Goal: Transaction & Acquisition: Purchase product/service

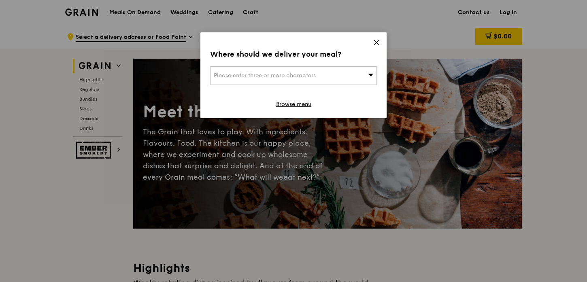
click at [376, 40] on icon at bounding box center [376, 42] width 7 height 7
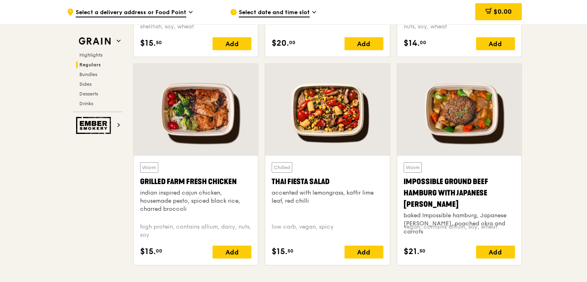
scroll to position [895, 0]
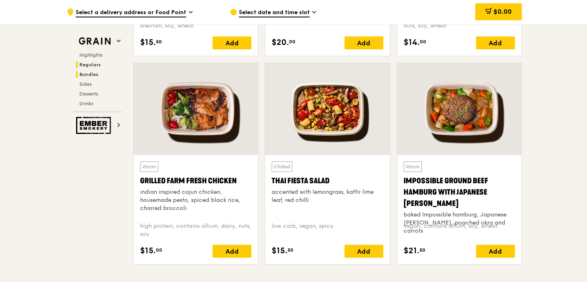
click at [91, 72] on span "Bundles" at bounding box center [88, 75] width 19 height 6
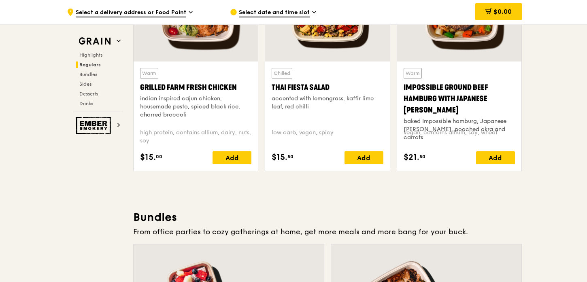
scroll to position [986, 0]
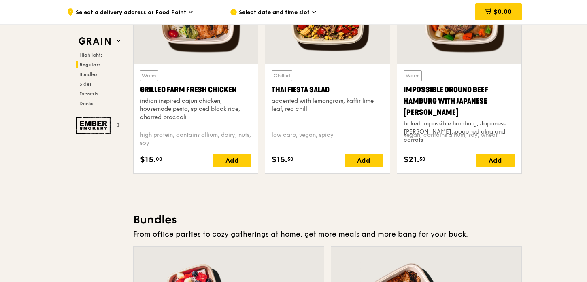
click at [95, 65] on span "Regulars" at bounding box center [89, 65] width 21 height 6
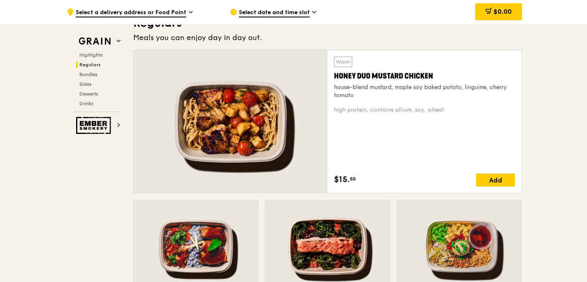
scroll to position [532, 0]
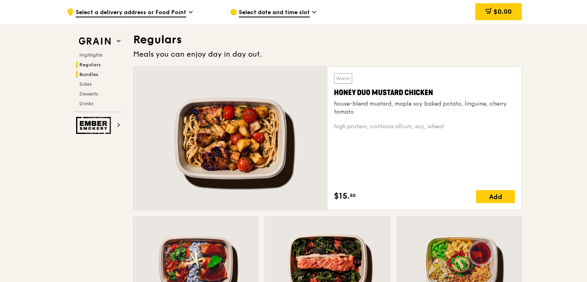
click at [89, 74] on span "Bundles" at bounding box center [88, 75] width 19 height 6
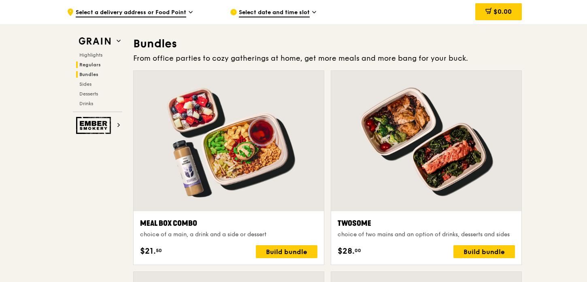
scroll to position [1166, 0]
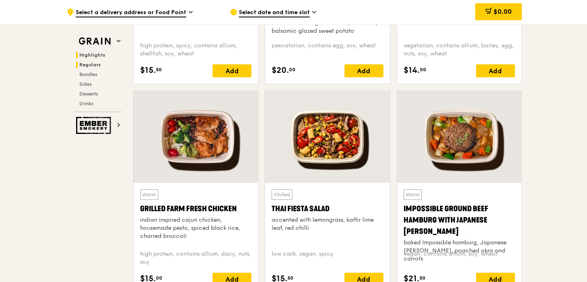
click at [98, 55] on span "Highlights" at bounding box center [92, 55] width 26 height 6
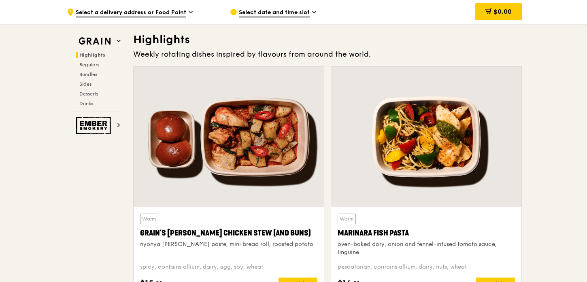
scroll to position [232, 0]
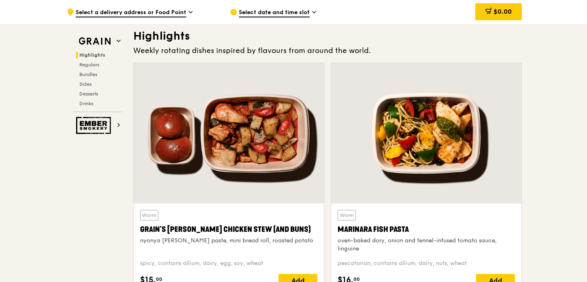
click at [140, 13] on span "Select a delivery address or Food Point" at bounding box center [131, 13] width 111 height 9
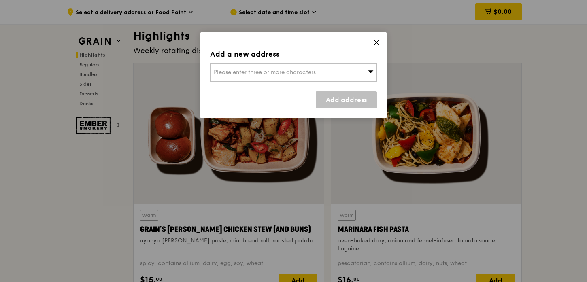
click at [241, 71] on span "Please enter three or more characters" at bounding box center [265, 72] width 102 height 7
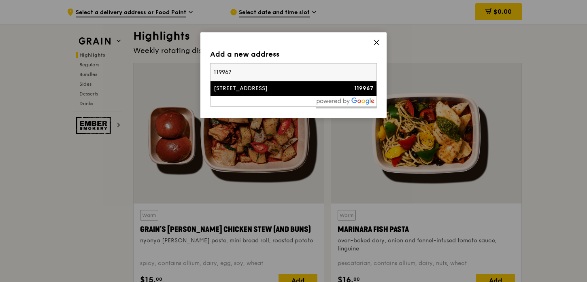
type input "119967"
click at [238, 88] on div "438A Alexandra Road" at bounding box center [274, 89] width 120 height 8
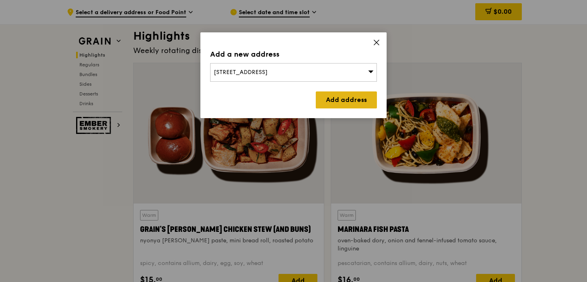
click at [336, 99] on link "Add address" at bounding box center [346, 99] width 61 height 17
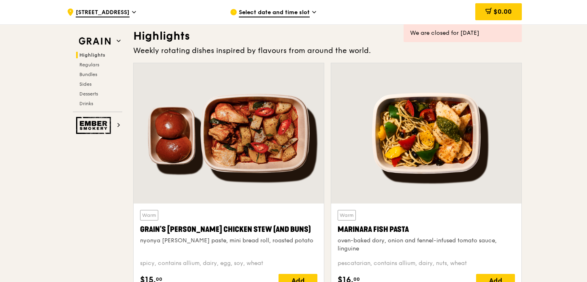
click at [261, 12] on span "Select date and time slot" at bounding box center [274, 13] width 71 height 9
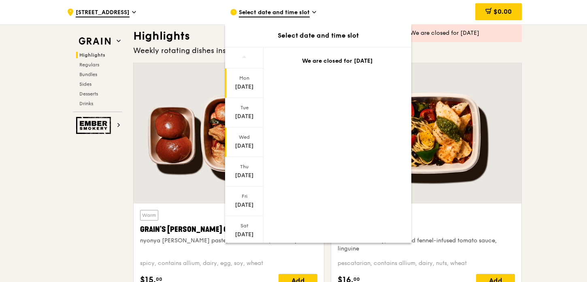
click at [251, 142] on div "Sep 10" at bounding box center [244, 146] width 36 height 8
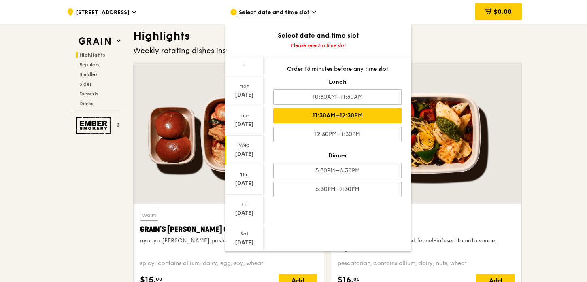
click at [306, 116] on div "11:30AM–12:30PM" at bounding box center [337, 115] width 128 height 15
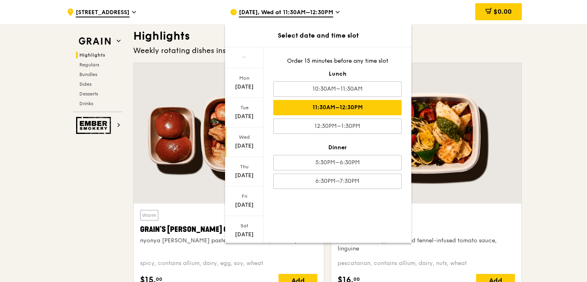
click at [336, 111] on div "11:30AM–12:30PM" at bounding box center [337, 107] width 128 height 15
click at [253, 143] on div "Sep 10" at bounding box center [244, 146] width 36 height 8
click at [248, 143] on div "Sep 10" at bounding box center [244, 146] width 36 height 8
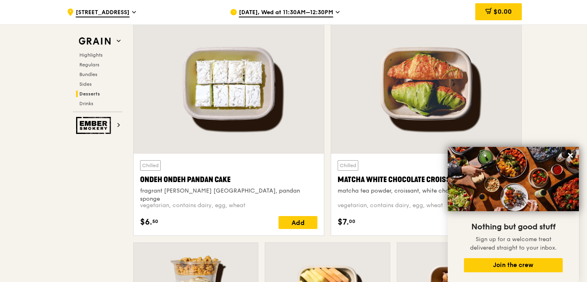
scroll to position [2363, 0]
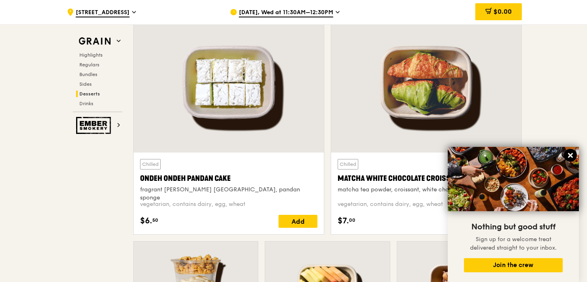
click at [572, 155] on icon at bounding box center [570, 155] width 7 height 7
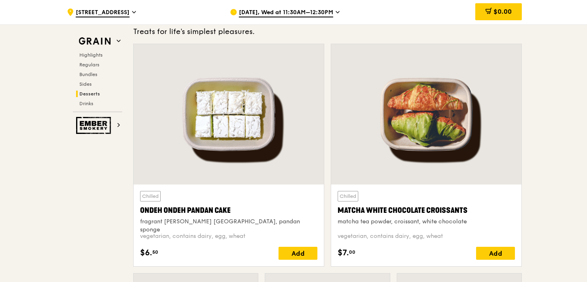
scroll to position [2330, 0]
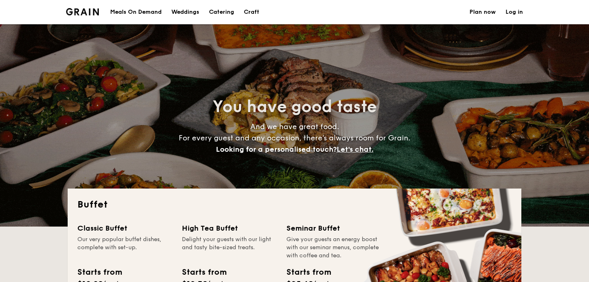
select select
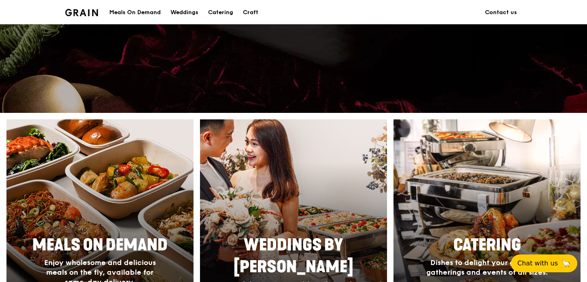
scroll to position [212, 0]
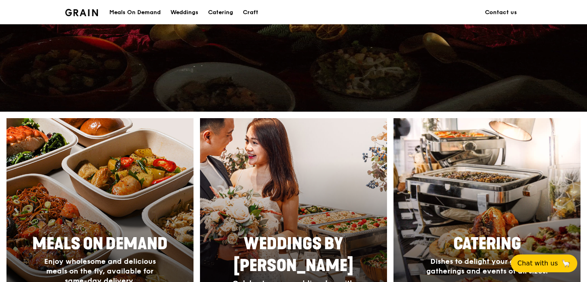
click at [129, 172] on div at bounding box center [100, 225] width 206 height 235
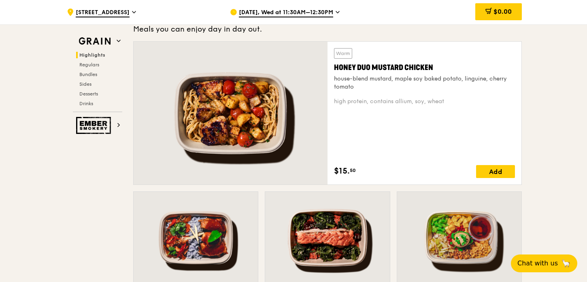
scroll to position [497, 0]
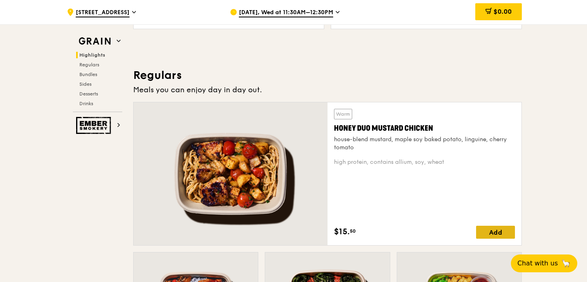
click at [490, 234] on div "Add" at bounding box center [495, 232] width 39 height 13
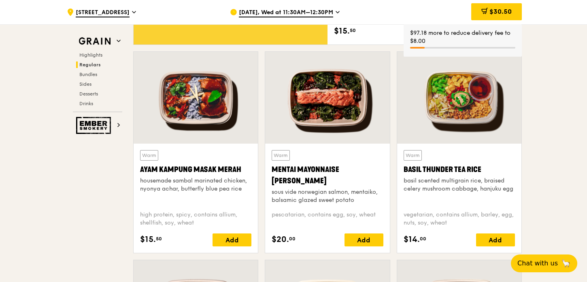
scroll to position [699, 0]
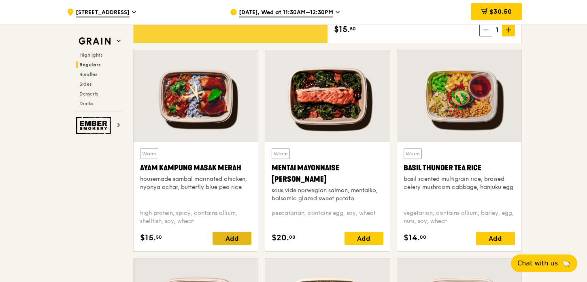
click at [227, 239] on div "Add" at bounding box center [232, 238] width 39 height 13
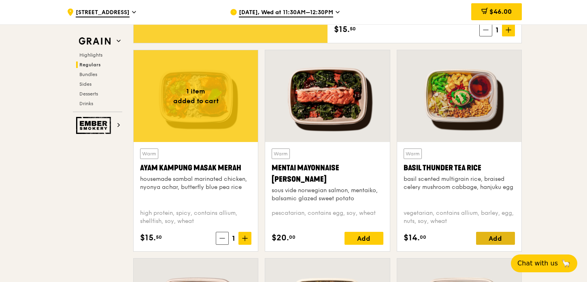
click at [493, 241] on div "Add" at bounding box center [495, 238] width 39 height 13
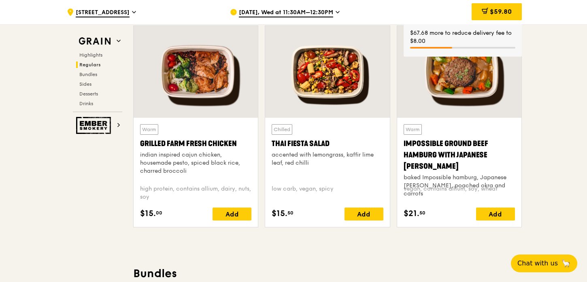
scroll to position [933, 0]
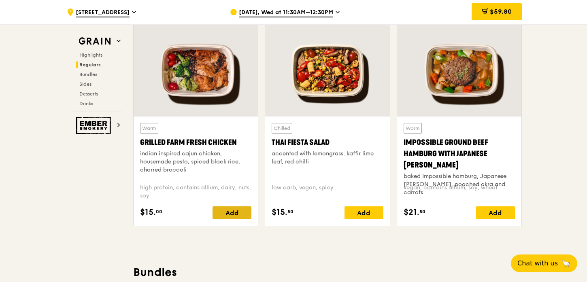
click at [237, 210] on div "Add" at bounding box center [232, 212] width 39 height 13
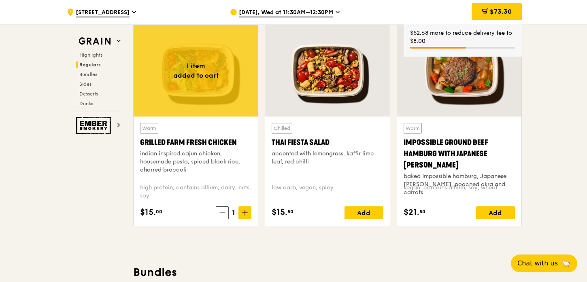
click at [488, 16] on div "$73.30" at bounding box center [497, 11] width 50 height 17
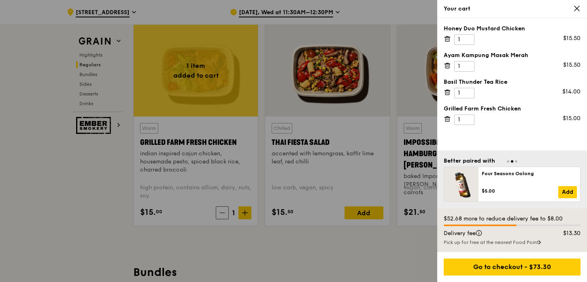
click at [375, 82] on div at bounding box center [293, 141] width 587 height 282
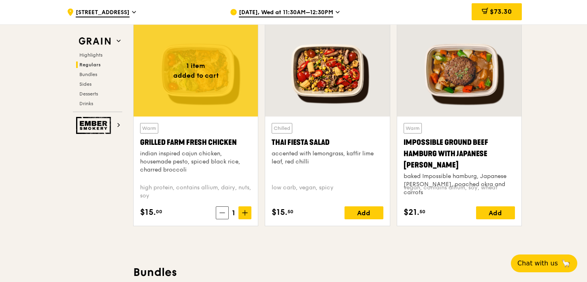
click at [188, 164] on div "indian inspired cajun chicken, housemade pesto, spiced black rice, charred broc…" at bounding box center [195, 162] width 111 height 24
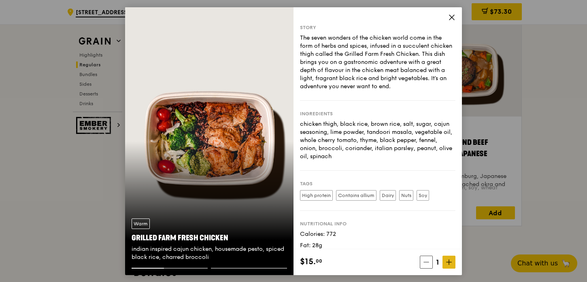
click at [451, 261] on icon at bounding box center [449, 263] width 6 height 6
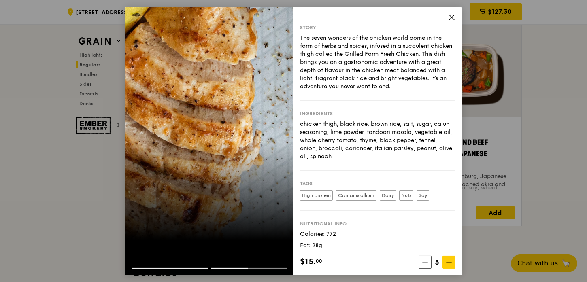
click at [450, 17] on icon at bounding box center [451, 16] width 7 height 7
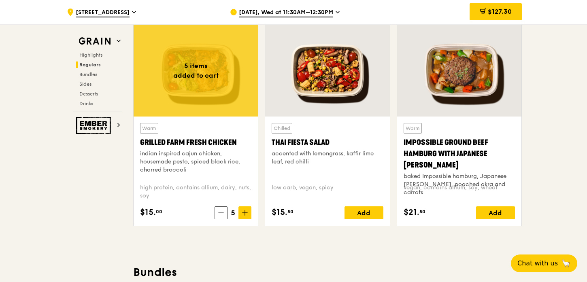
click at [497, 17] on div "$127.30" at bounding box center [496, 11] width 52 height 17
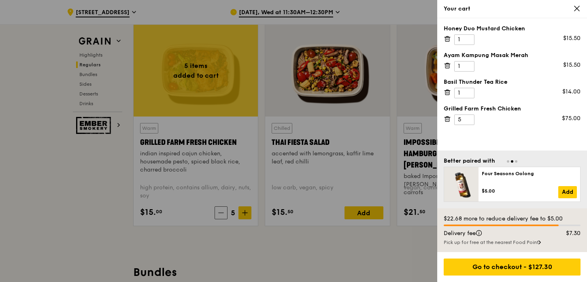
click at [577, 9] on icon at bounding box center [576, 8] width 5 height 5
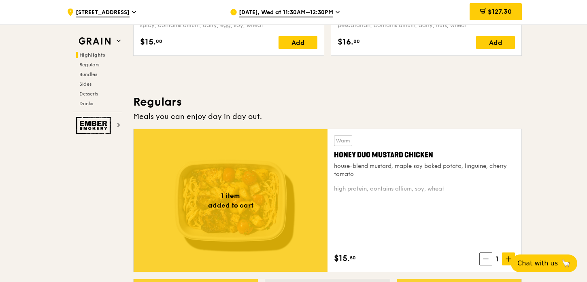
scroll to position [448, 0]
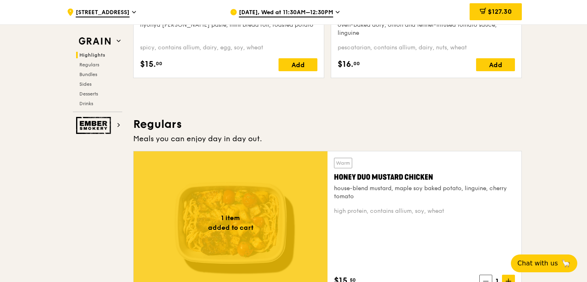
click at [364, 172] on div "Honey Duo Mustard Chicken" at bounding box center [424, 177] width 181 height 11
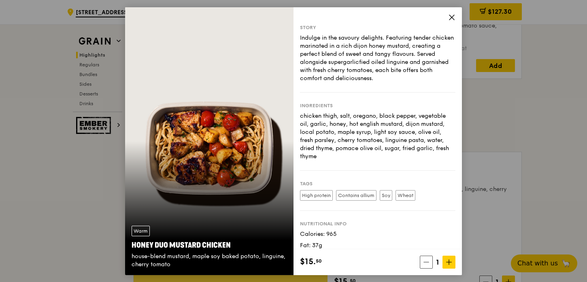
scroll to position [447, 0]
click at [448, 260] on icon at bounding box center [449, 263] width 6 height 6
click at [448, 259] on span at bounding box center [449, 262] width 13 height 13
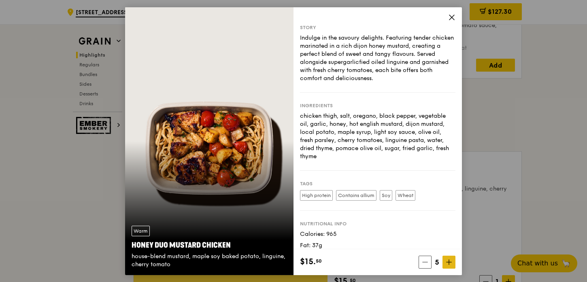
click at [448, 259] on span at bounding box center [449, 262] width 13 height 13
click at [426, 258] on span at bounding box center [425, 262] width 13 height 13
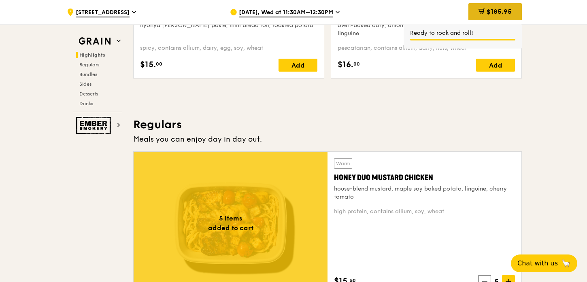
click at [489, 13] on span "$185.95" at bounding box center [499, 12] width 25 height 8
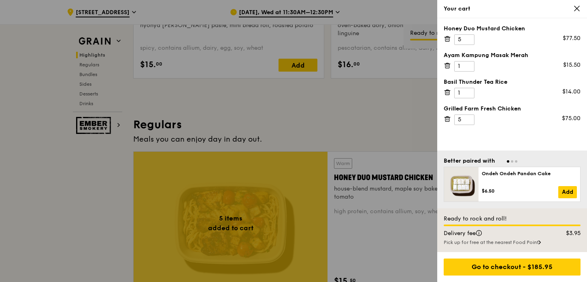
click at [386, 93] on div at bounding box center [293, 141] width 587 height 282
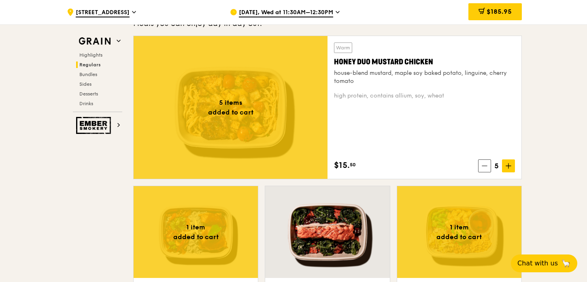
scroll to position [609, 0]
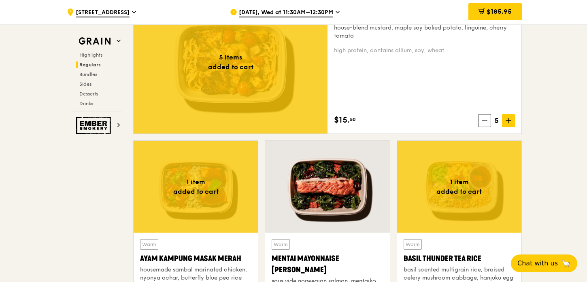
click at [216, 194] on div at bounding box center [196, 187] width 124 height 92
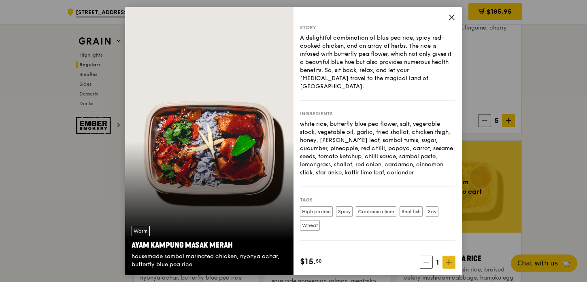
click at [453, 260] on span at bounding box center [449, 262] width 13 height 13
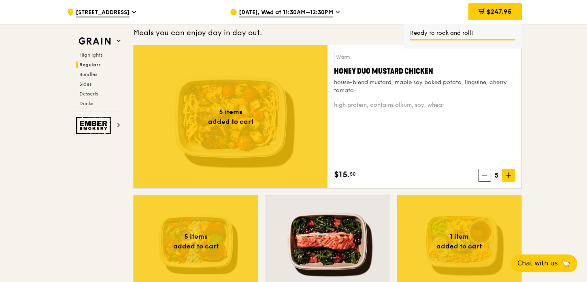
scroll to position [551, 0]
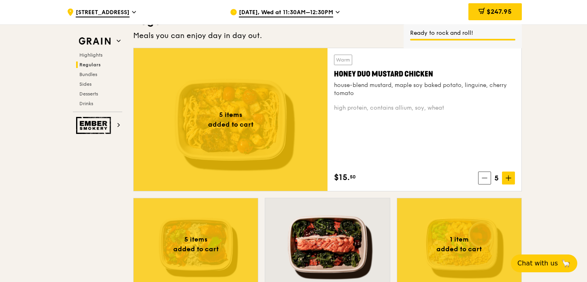
click at [487, 12] on span "$247.95" at bounding box center [499, 12] width 25 height 8
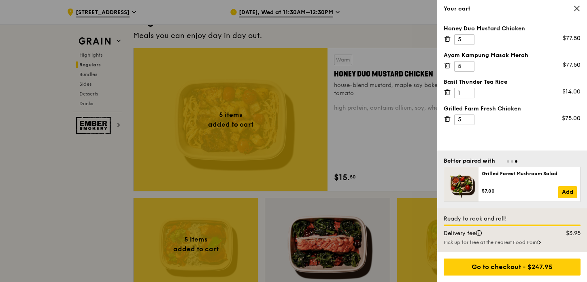
click at [577, 7] on icon at bounding box center [576, 8] width 7 height 7
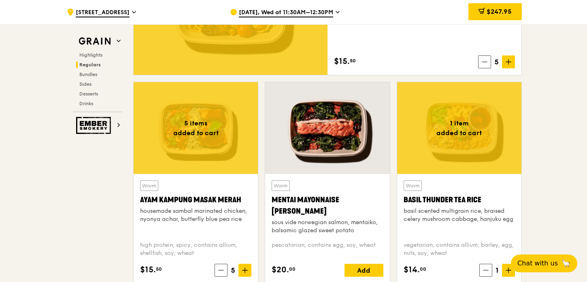
scroll to position [667, 0]
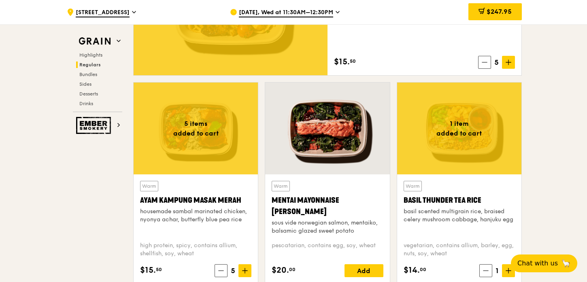
click at [428, 133] on div at bounding box center [459, 129] width 124 height 92
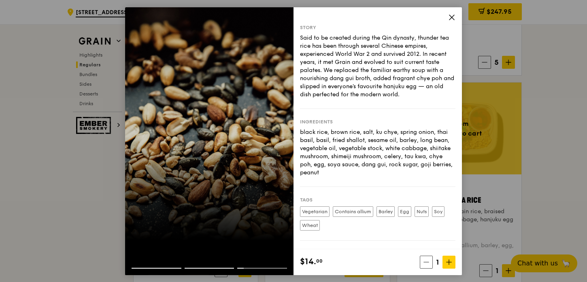
click at [453, 17] on icon at bounding box center [451, 16] width 7 height 7
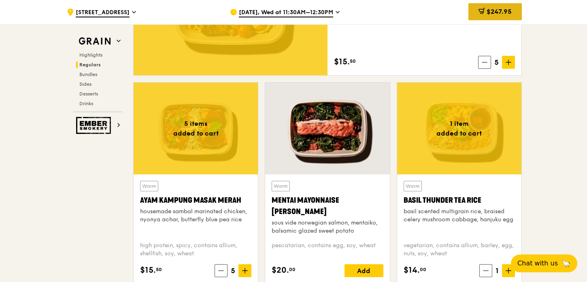
click at [505, 16] on div "$247.95" at bounding box center [494, 11] width 53 height 17
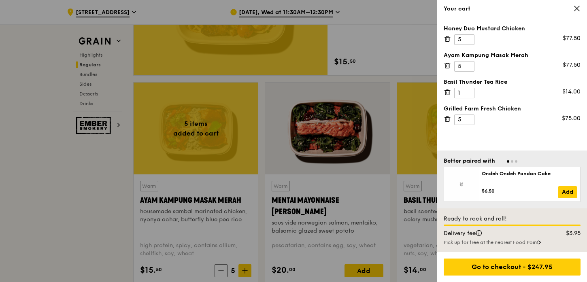
click at [445, 89] on icon at bounding box center [447, 92] width 7 height 7
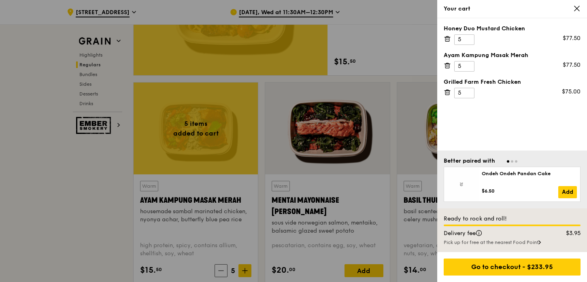
click at [384, 51] on div at bounding box center [293, 141] width 587 height 282
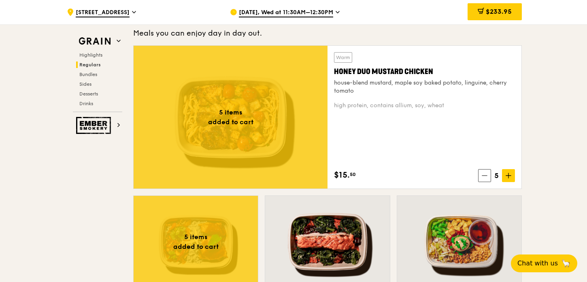
scroll to position [556, 0]
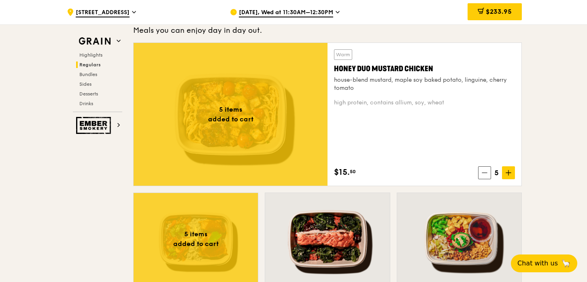
click at [274, 102] on div at bounding box center [231, 114] width 194 height 143
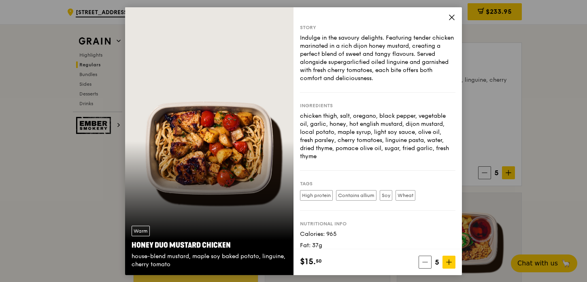
click at [452, 17] on icon at bounding box center [451, 17] width 5 height 5
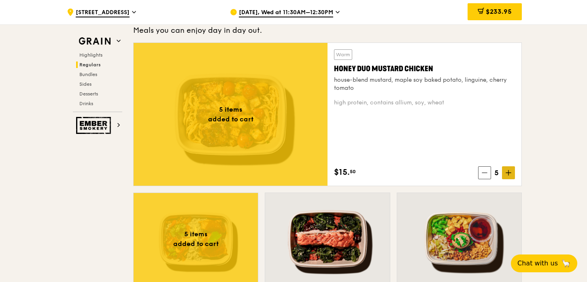
click at [506, 170] on icon at bounding box center [509, 173] width 6 height 6
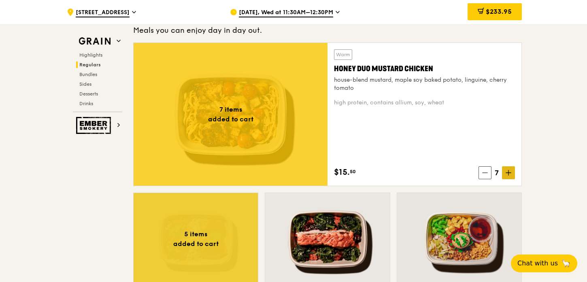
click at [506, 170] on icon at bounding box center [509, 173] width 6 height 6
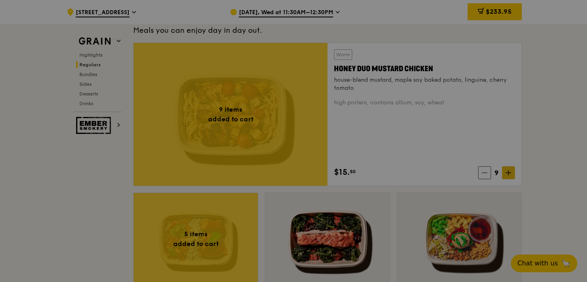
click at [506, 170] on div at bounding box center [293, 141] width 587 height 282
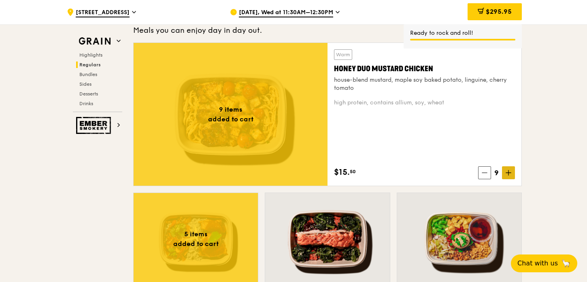
click at [506, 171] on icon at bounding box center [509, 173] width 6 height 6
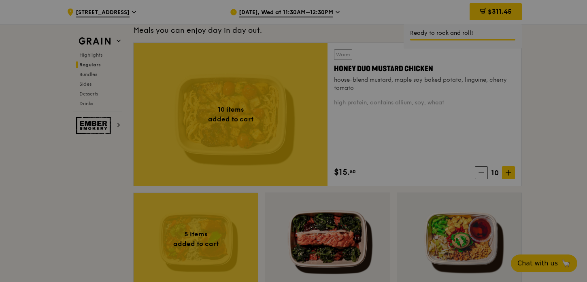
type input "10"
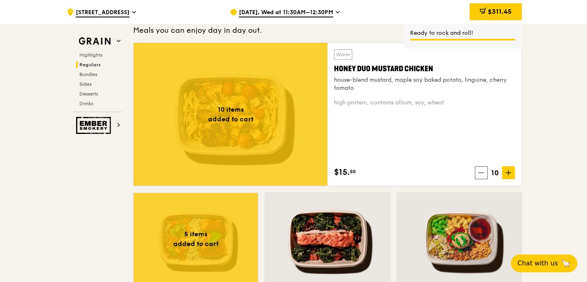
click at [499, 17] on div "$311.45" at bounding box center [496, 11] width 52 height 17
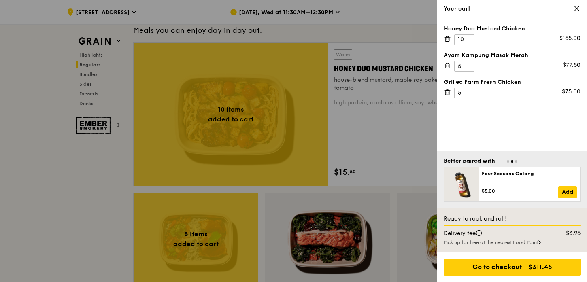
click at [381, 137] on div at bounding box center [293, 141] width 587 height 282
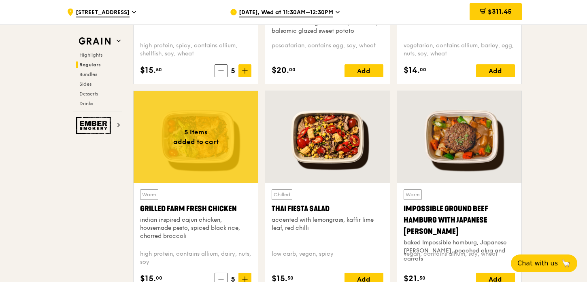
scroll to position [877, 0]
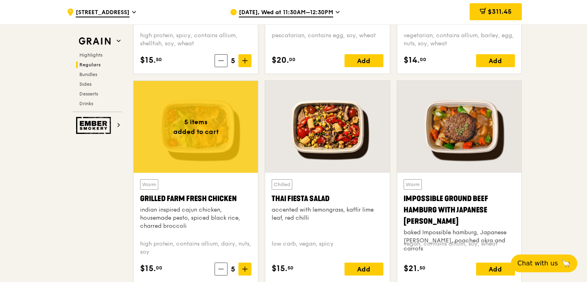
click at [234, 141] on div at bounding box center [196, 127] width 124 height 92
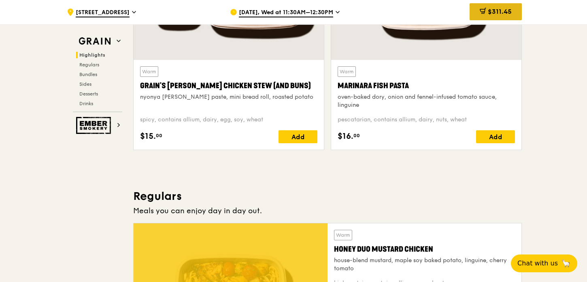
scroll to position [372, 0]
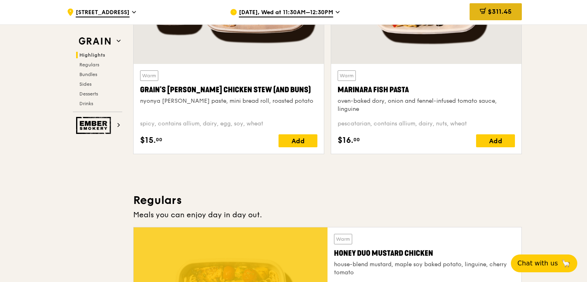
click at [483, 10] on icon at bounding box center [483, 11] width 6 height 6
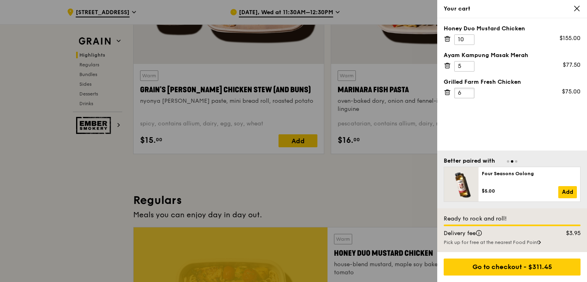
click at [468, 91] on input "6" at bounding box center [464, 93] width 20 height 11
click at [468, 91] on input "7" at bounding box center [464, 93] width 20 height 11
click at [468, 91] on input "8" at bounding box center [464, 93] width 20 height 11
click at [468, 91] on input "9" at bounding box center [464, 93] width 20 height 11
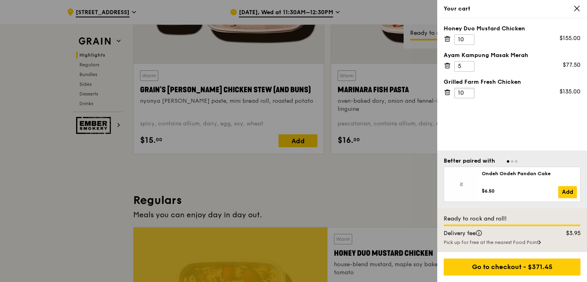
type input "10"
click at [468, 91] on input "10" at bounding box center [464, 93] width 20 height 11
click at [410, 171] on div at bounding box center [293, 141] width 587 height 282
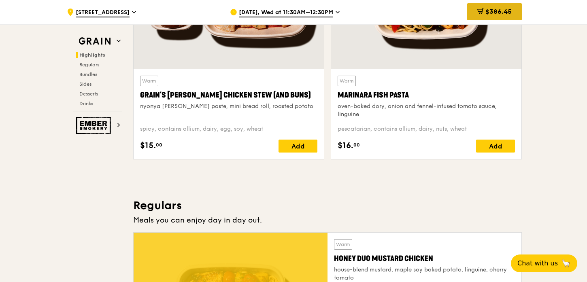
scroll to position [366, 0]
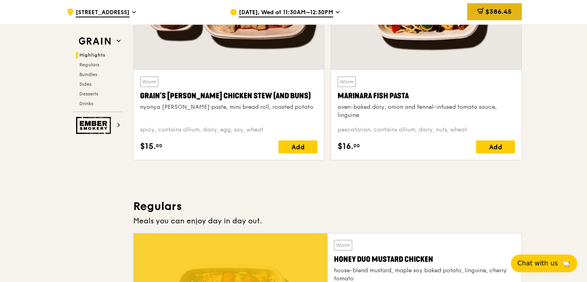
click at [490, 11] on span "$386.45" at bounding box center [498, 12] width 26 height 8
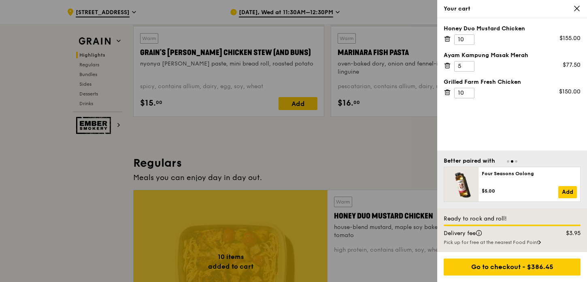
scroll to position [410, 0]
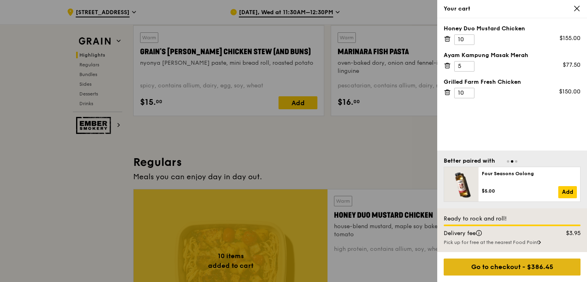
click at [516, 266] on div "Go to checkout - $386.45" at bounding box center [512, 267] width 137 height 17
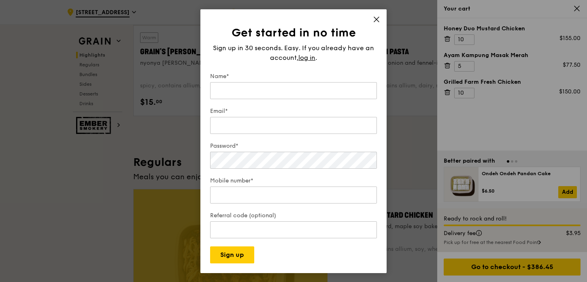
click at [374, 16] on icon at bounding box center [376, 19] width 7 height 7
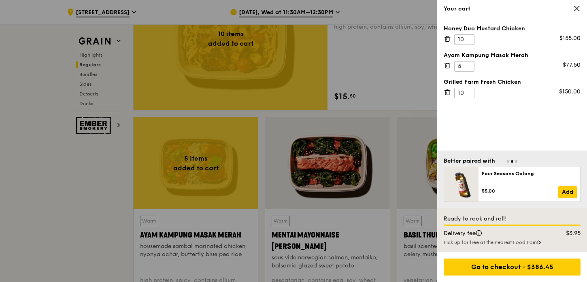
scroll to position [635, 0]
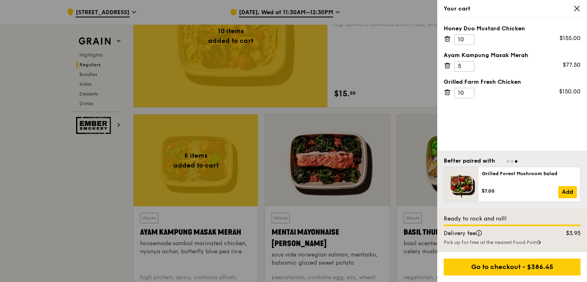
click at [231, 176] on div at bounding box center [293, 141] width 587 height 282
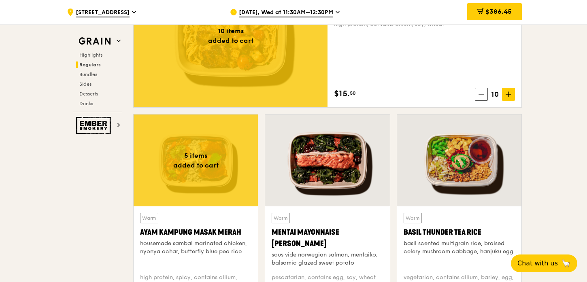
click at [231, 176] on div at bounding box center [196, 161] width 124 height 92
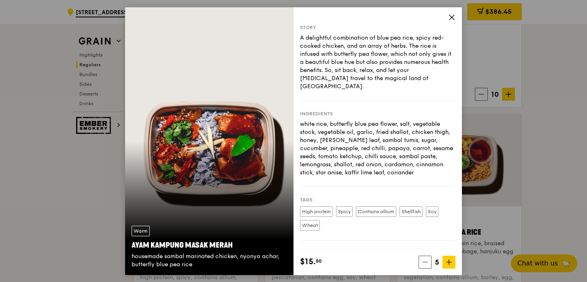
click at [453, 16] on icon at bounding box center [451, 16] width 7 height 7
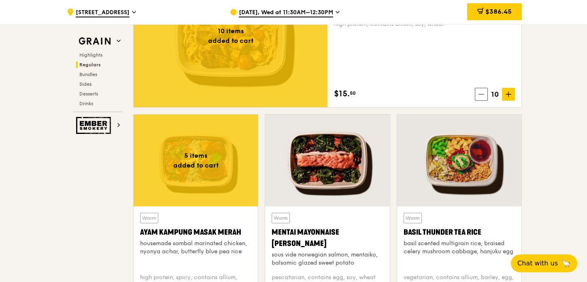
click at [256, 91] on div at bounding box center [231, 35] width 194 height 143
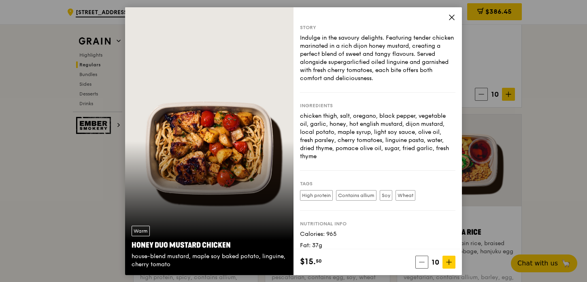
click at [450, 16] on icon at bounding box center [451, 16] width 7 height 7
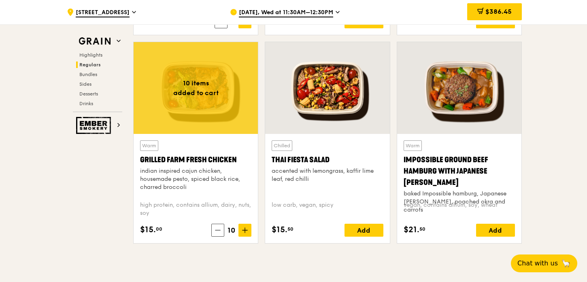
scroll to position [934, 0]
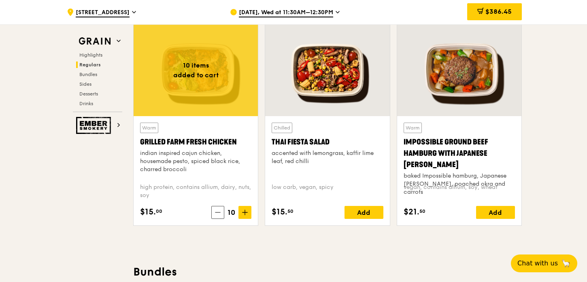
click at [175, 98] on div at bounding box center [196, 70] width 124 height 92
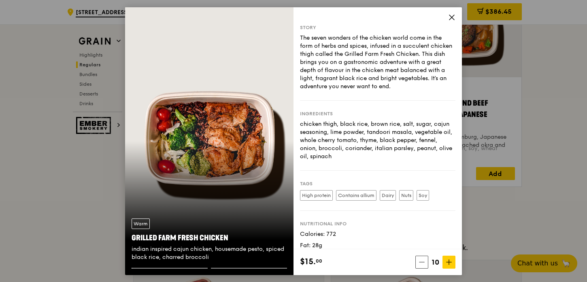
scroll to position [974, 0]
click at [449, 14] on icon at bounding box center [451, 16] width 7 height 7
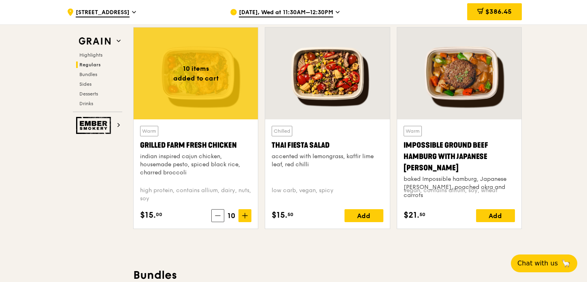
scroll to position [932, 0]
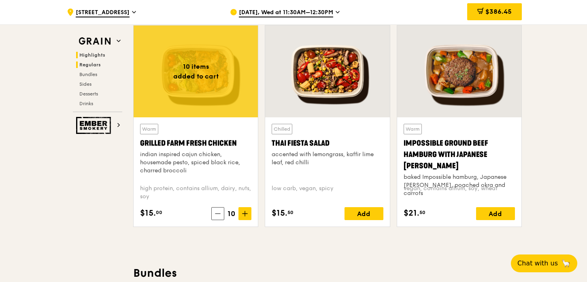
click at [87, 52] on span "Highlights" at bounding box center [92, 55] width 26 height 6
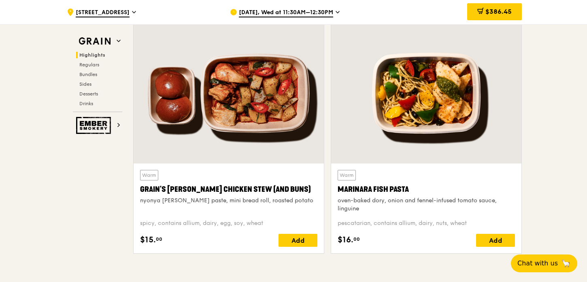
scroll to position [271, 0]
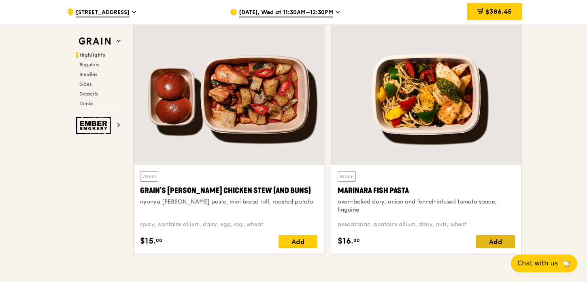
click at [489, 242] on div "Add" at bounding box center [495, 241] width 39 height 13
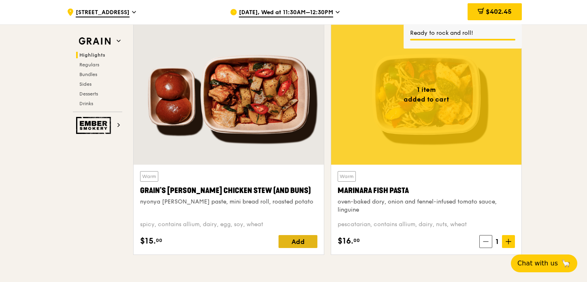
click at [296, 242] on div "Add" at bounding box center [298, 241] width 39 height 13
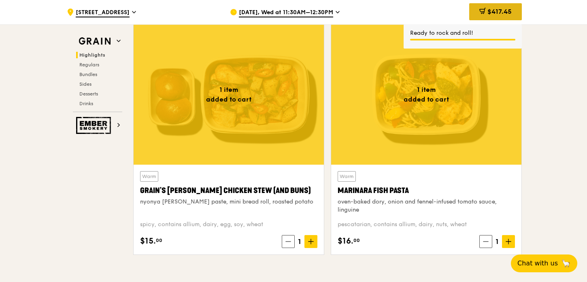
click at [505, 10] on span "$417.45" at bounding box center [499, 12] width 24 height 8
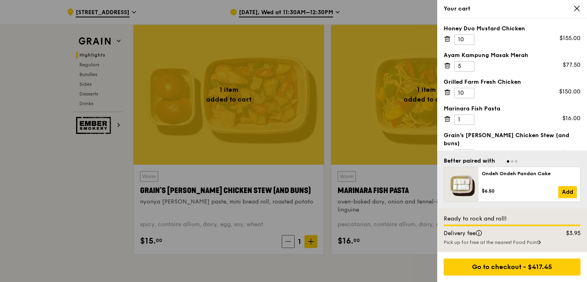
click at [233, 121] on div at bounding box center [293, 141] width 587 height 282
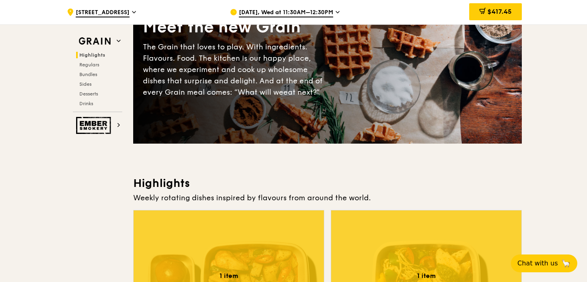
scroll to position [74, 0]
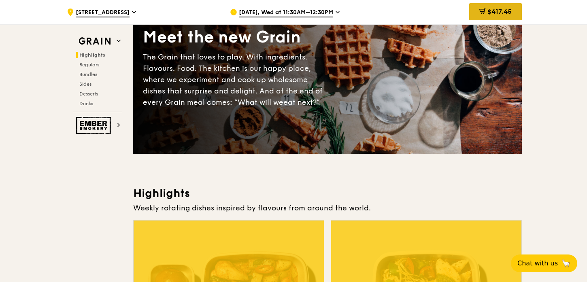
click at [494, 6] on div "$417.45" at bounding box center [495, 11] width 53 height 17
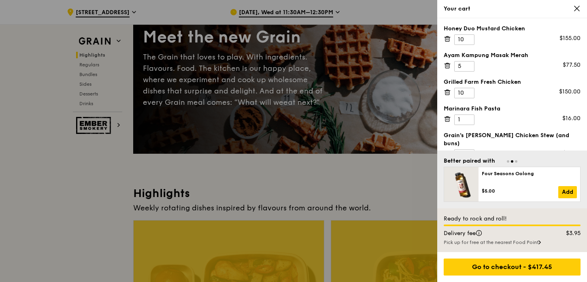
click at [448, 116] on icon at bounding box center [447, 118] width 7 height 7
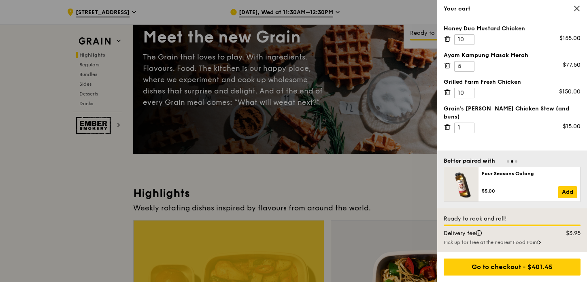
click at [447, 125] on icon at bounding box center [447, 125] width 2 height 1
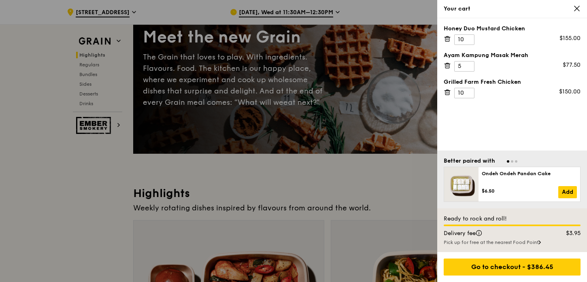
click at [375, 156] on div at bounding box center [293, 141] width 587 height 282
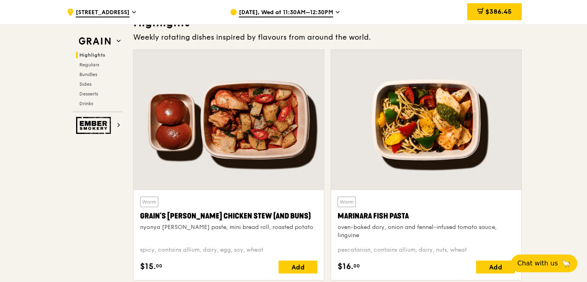
scroll to position [249, 0]
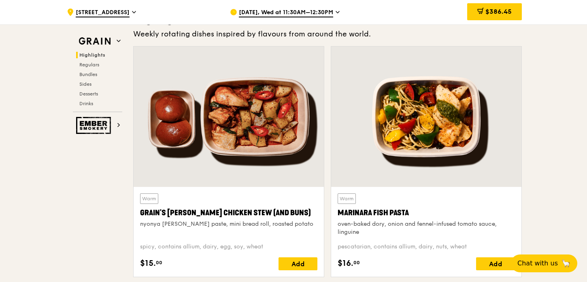
click at [280, 129] on div at bounding box center [229, 117] width 190 height 140
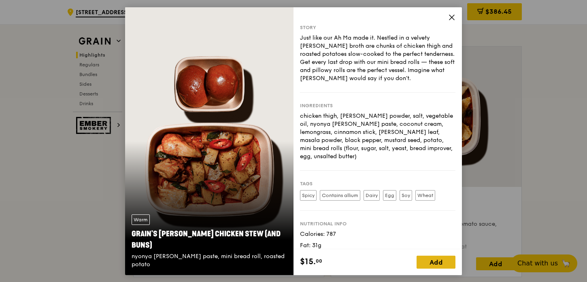
click at [445, 260] on div "Add" at bounding box center [436, 262] width 39 height 13
click at [445, 260] on span at bounding box center [449, 262] width 13 height 13
click at [452, 17] on icon at bounding box center [451, 17] width 5 height 5
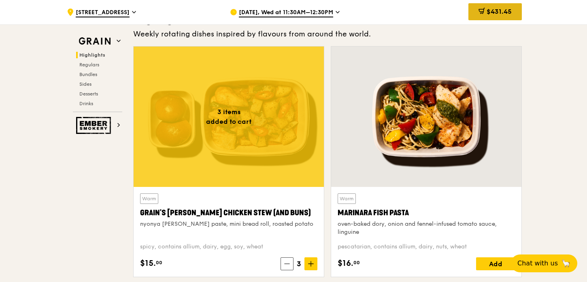
click at [487, 10] on span "$431.45" at bounding box center [499, 12] width 25 height 8
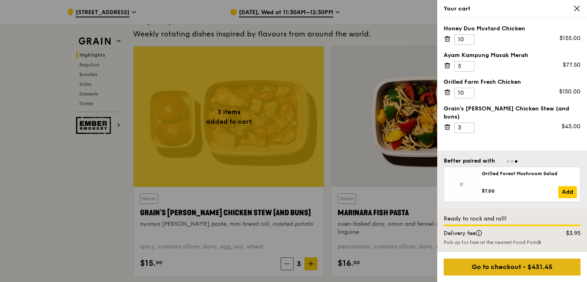
click at [501, 266] on div "Go to checkout - $431.45" at bounding box center [512, 267] width 137 height 17
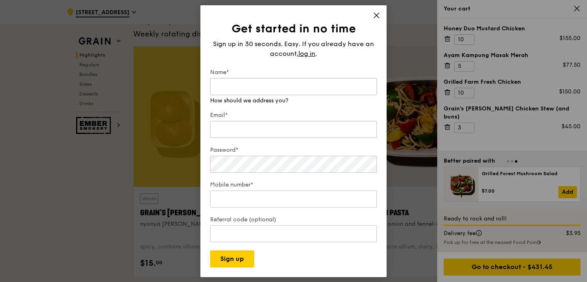
click at [339, 85] on input "Name*" at bounding box center [293, 86] width 167 height 17
type input "Mary"
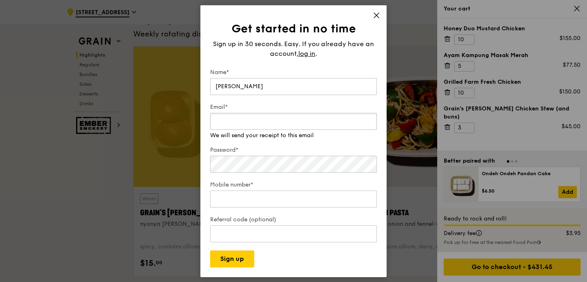
click at [339, 131] on div "Email* We will send your receipt to this email" at bounding box center [293, 121] width 167 height 36
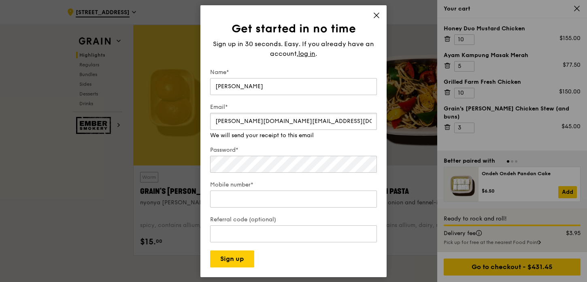
scroll to position [286, 0]
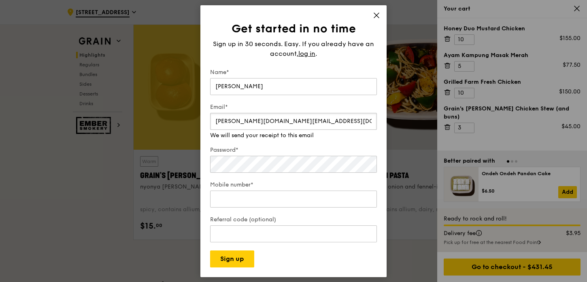
type input "mary.ng@cohesity.com"
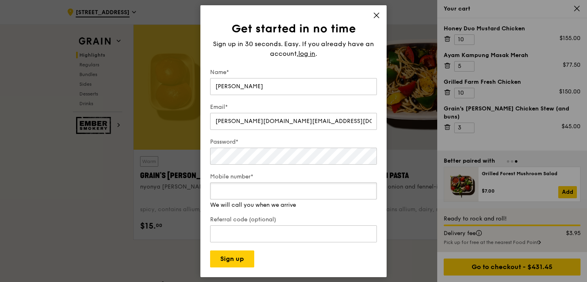
click at [349, 198] on input "Mobile number*" at bounding box center [293, 191] width 167 height 17
type input "96613780"
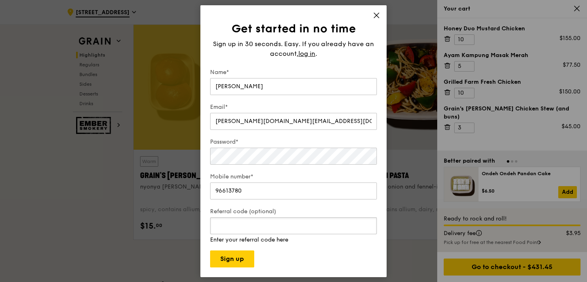
click at [353, 235] on div "Referral code (optional) Enter your referral code here" at bounding box center [293, 226] width 167 height 36
click at [250, 262] on button "Sign up" at bounding box center [232, 259] width 44 height 17
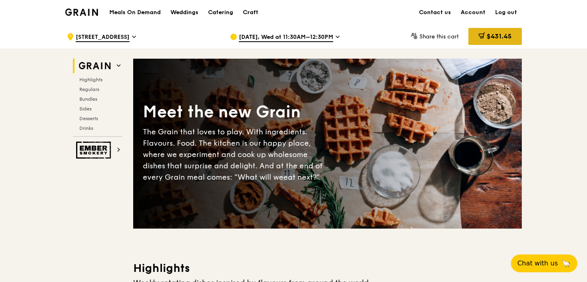
click at [503, 35] on span "$431.45" at bounding box center [499, 36] width 25 height 8
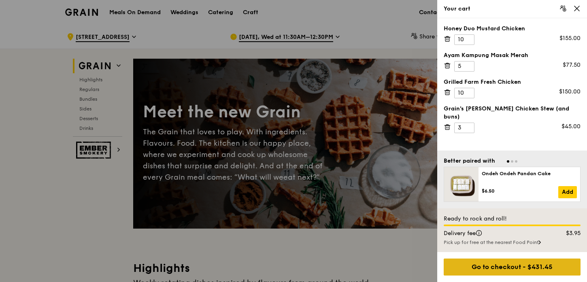
click at [532, 260] on div "Go to checkout - $431.45" at bounding box center [512, 267] width 137 height 17
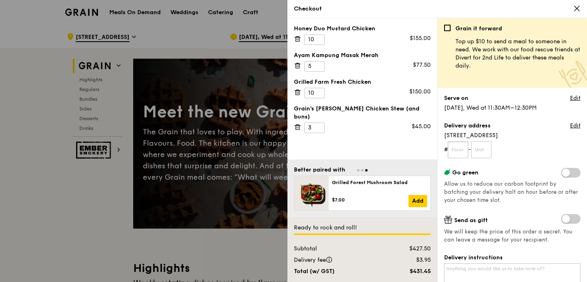
click at [454, 149] on input "text" at bounding box center [458, 149] width 21 height 17
type input "05"
click at [487, 148] on input "text" at bounding box center [481, 149] width 21 height 17
type input "09"
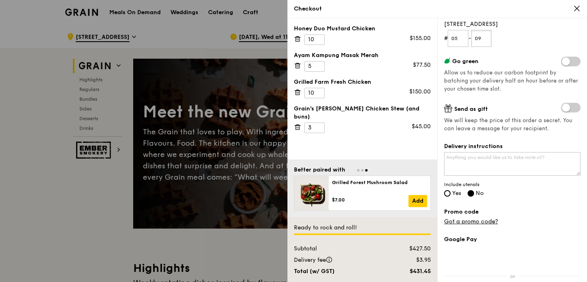
scroll to position [114, 0]
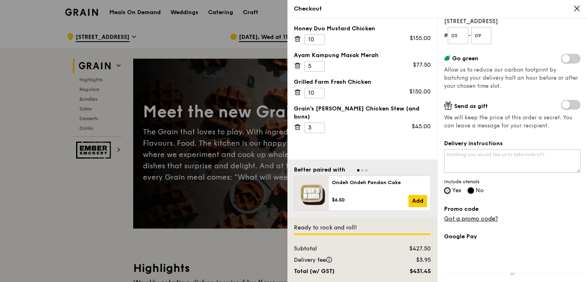
click at [447, 188] on input "Yes" at bounding box center [447, 190] width 6 height 6
radio input "true"
radio input "false"
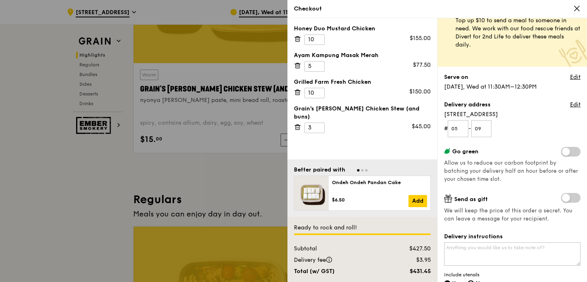
scroll to position [0, 0]
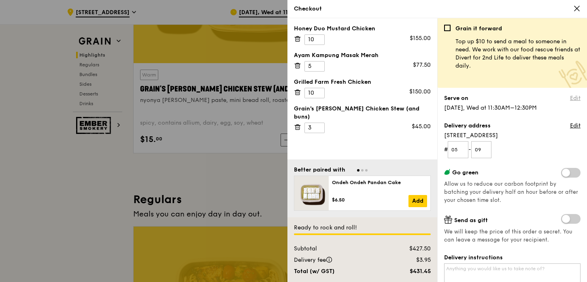
click at [578, 98] on link "Edit" at bounding box center [575, 98] width 11 height 8
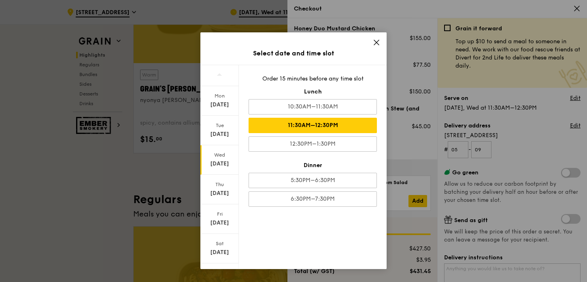
click at [373, 43] on icon at bounding box center [376, 42] width 7 height 7
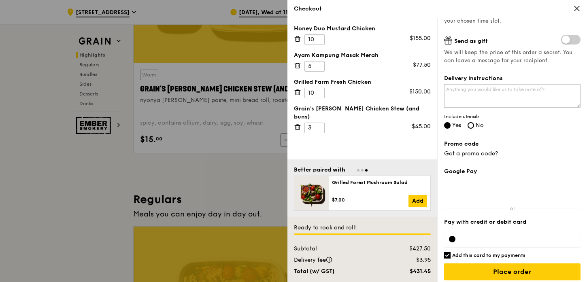
scroll to position [184, 0]
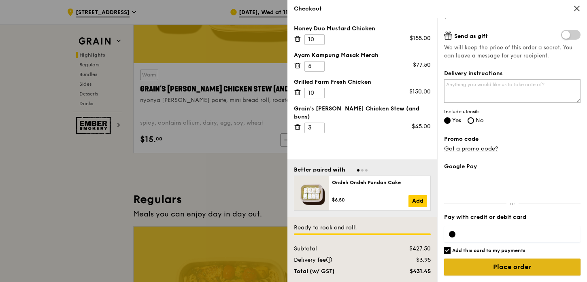
click at [512, 263] on input "Place order" at bounding box center [512, 267] width 136 height 17
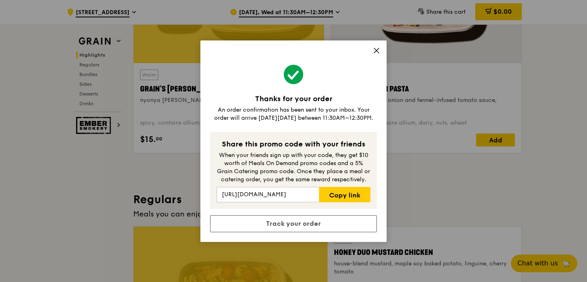
click at [377, 51] on icon at bounding box center [376, 50] width 7 height 7
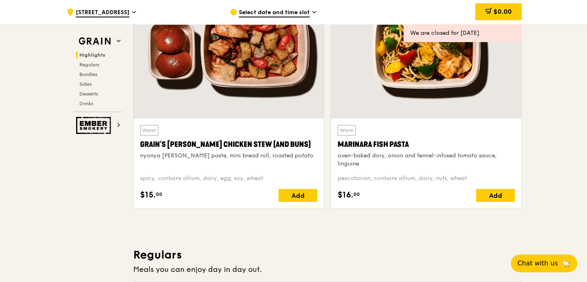
scroll to position [0, 0]
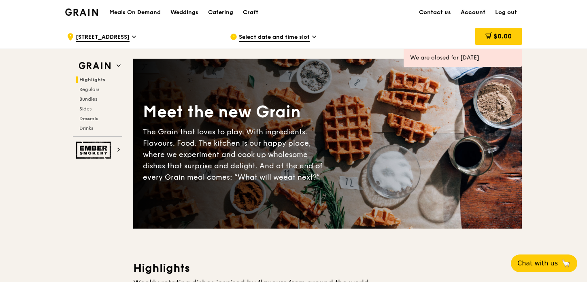
click at [477, 13] on link "Account" at bounding box center [473, 12] width 34 height 24
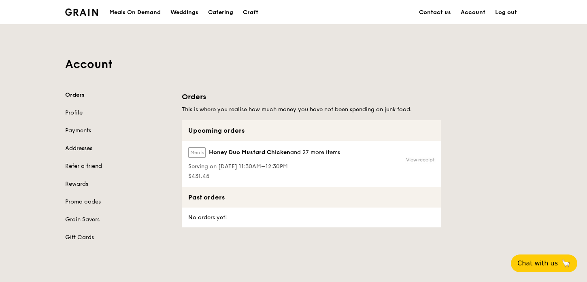
click at [415, 160] on link "View receipt" at bounding box center [420, 160] width 28 height 6
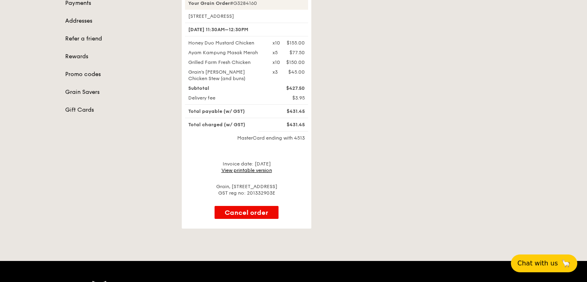
scroll to position [140, 0]
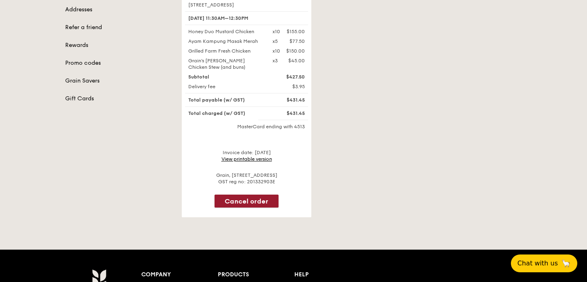
click at [240, 200] on button "Cancel order" at bounding box center [247, 201] width 64 height 13
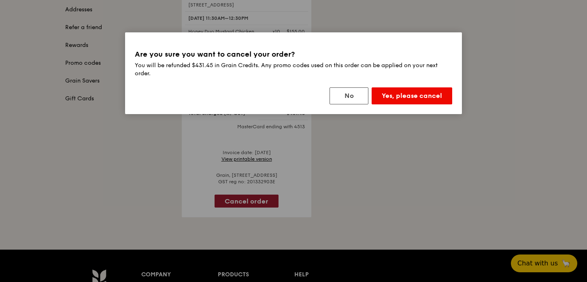
scroll to position [139, 0]
click at [355, 102] on button "No" at bounding box center [349, 95] width 39 height 17
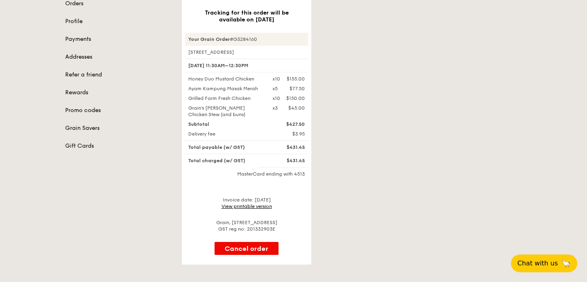
scroll to position [90, 0]
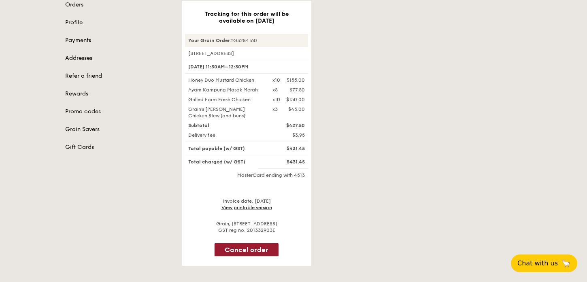
click at [249, 251] on button "Cancel order" at bounding box center [247, 249] width 64 height 13
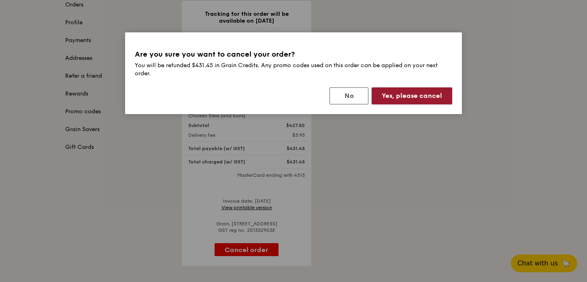
click at [396, 94] on button "Yes, please cancel" at bounding box center [412, 95] width 81 height 17
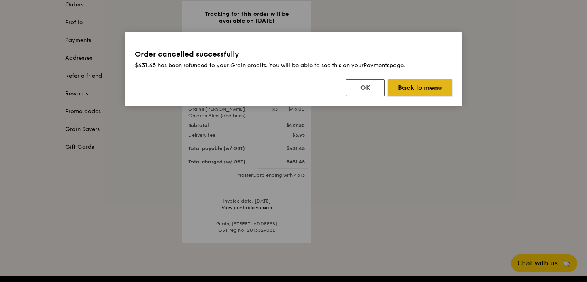
click at [407, 89] on button "Back to menu" at bounding box center [420, 87] width 64 height 17
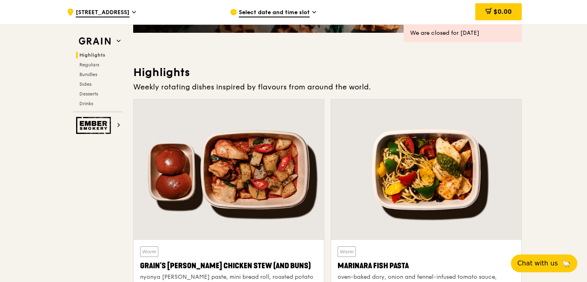
scroll to position [198, 0]
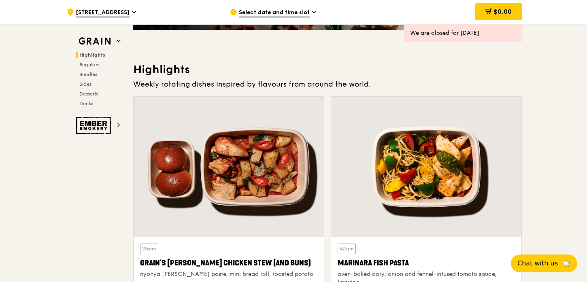
click at [285, 150] on div at bounding box center [229, 167] width 190 height 140
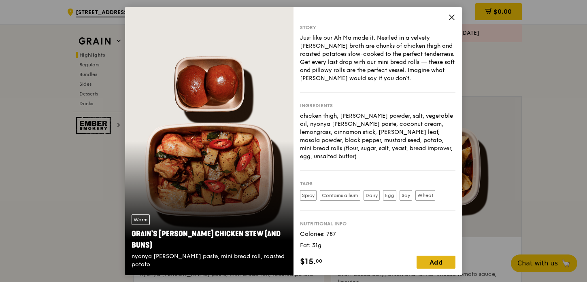
click at [432, 263] on div "Add" at bounding box center [436, 262] width 39 height 13
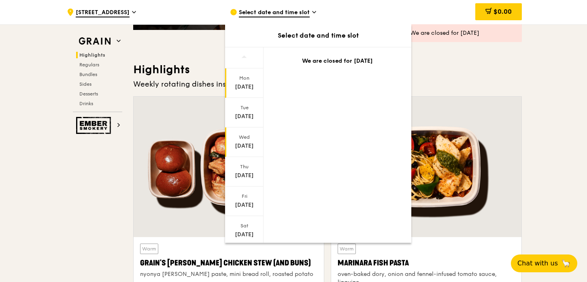
click at [243, 140] on div "Wed" at bounding box center [244, 137] width 36 height 6
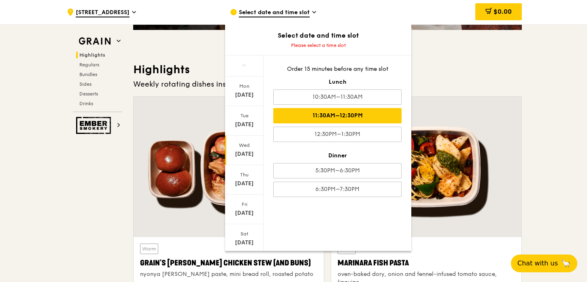
click at [331, 116] on div "11:30AM–12:30PM" at bounding box center [337, 115] width 128 height 15
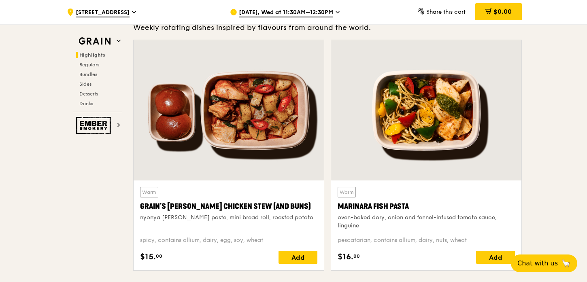
scroll to position [265, 0]
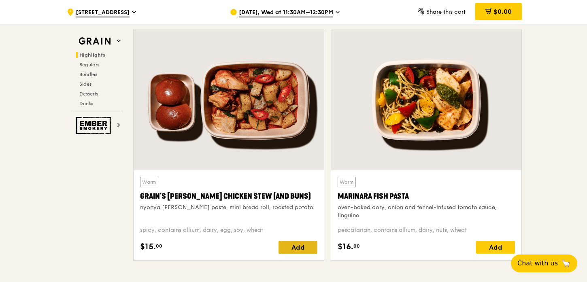
click at [299, 245] on div "Add" at bounding box center [298, 247] width 39 height 13
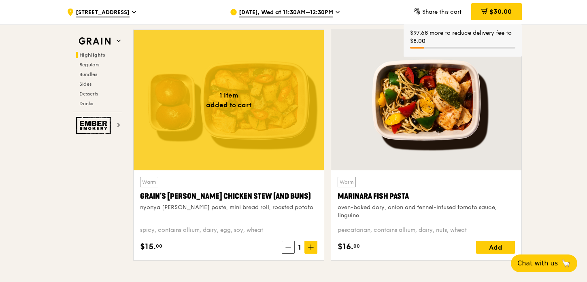
scroll to position [266, 0]
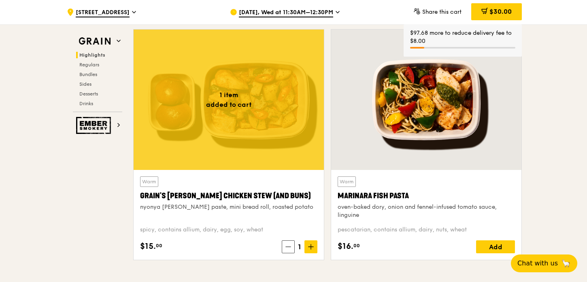
click at [498, 12] on span "$30.00" at bounding box center [500, 12] width 22 height 8
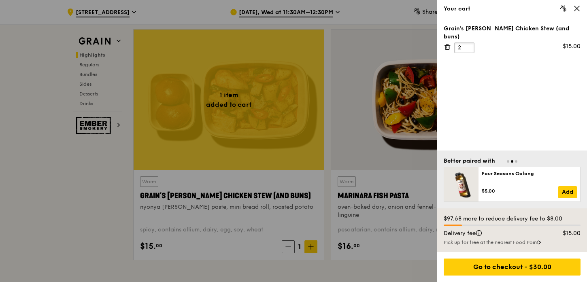
click at [468, 43] on input "2" at bounding box center [464, 48] width 20 height 11
type input "3"
click at [468, 43] on input "3" at bounding box center [464, 48] width 20 height 11
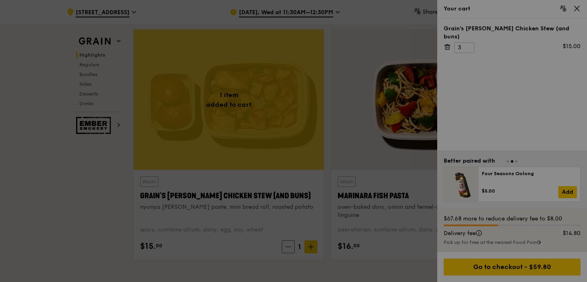
click at [506, 74] on div at bounding box center [293, 141] width 587 height 282
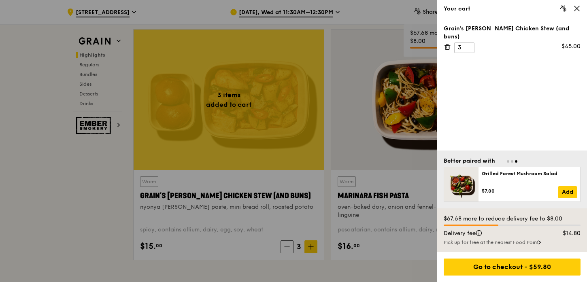
click at [576, 6] on icon at bounding box center [576, 8] width 7 height 7
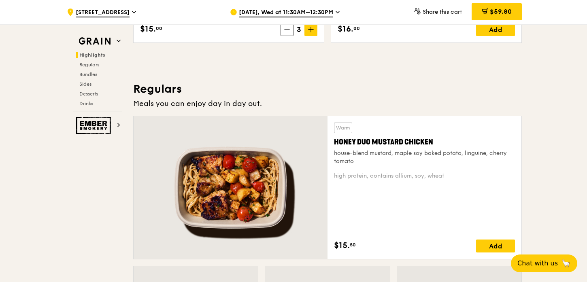
scroll to position [477, 0]
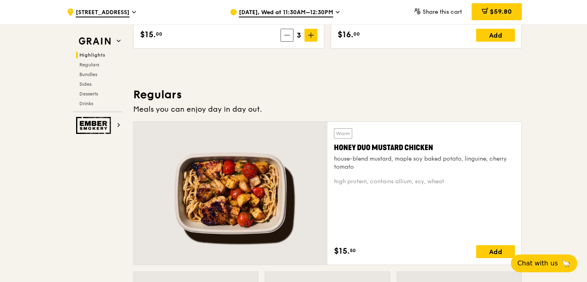
click at [248, 190] on div at bounding box center [231, 193] width 194 height 143
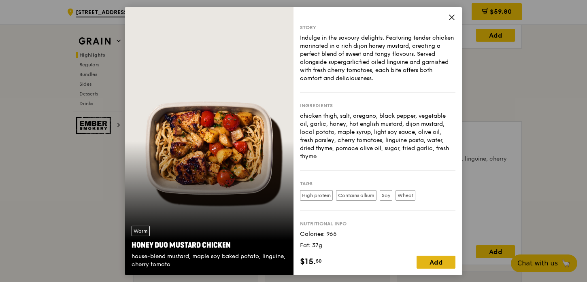
click at [430, 261] on div "Add" at bounding box center [436, 262] width 39 height 13
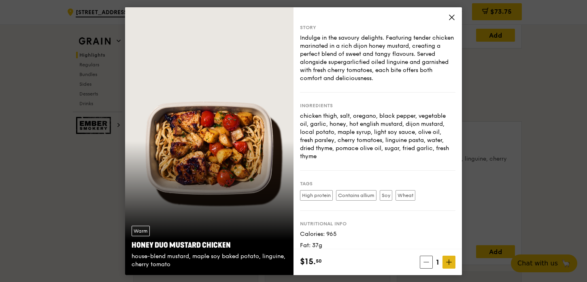
click at [447, 260] on icon at bounding box center [449, 263] width 6 height 6
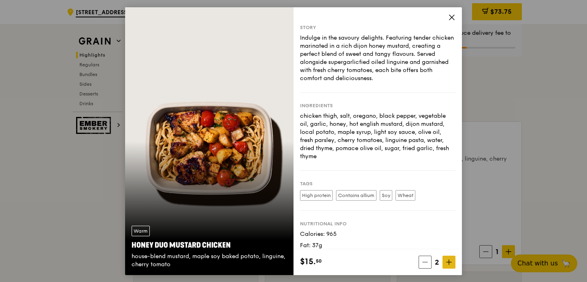
click at [447, 260] on icon at bounding box center [449, 263] width 6 height 6
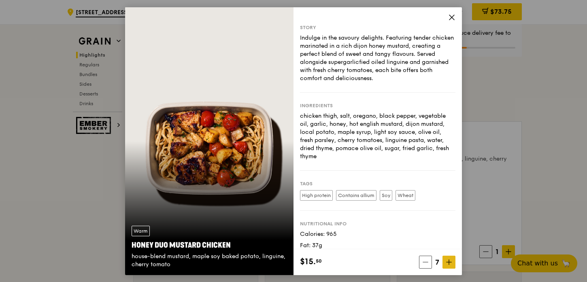
click at [447, 260] on icon at bounding box center [449, 263] width 6 height 6
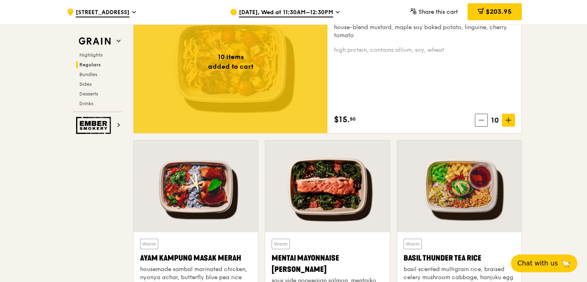
scroll to position [610, 0]
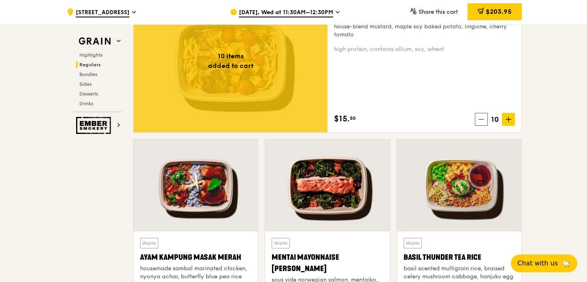
click at [225, 189] on div at bounding box center [196, 186] width 124 height 92
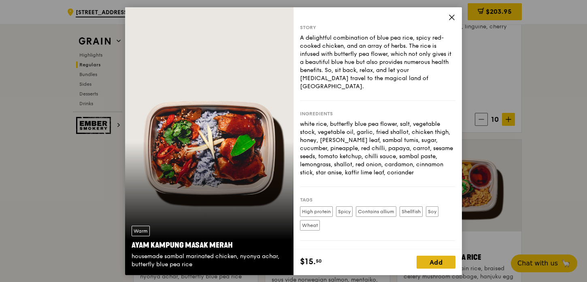
click at [427, 259] on div "Add" at bounding box center [436, 262] width 39 height 13
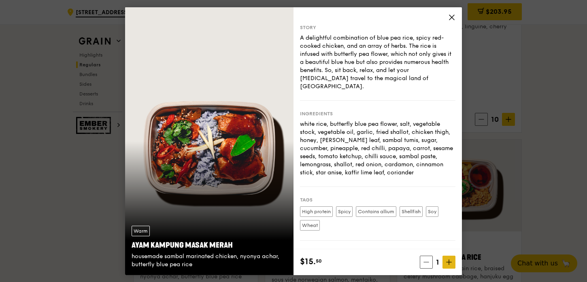
click at [451, 258] on span at bounding box center [449, 262] width 13 height 13
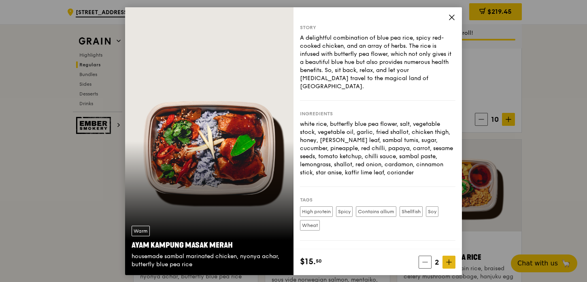
click at [451, 258] on span at bounding box center [449, 262] width 13 height 13
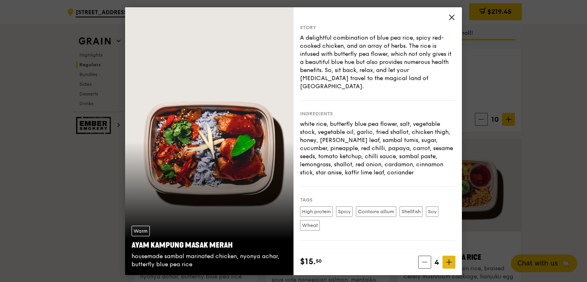
click at [451, 258] on span at bounding box center [449, 262] width 13 height 13
click at [449, 260] on icon at bounding box center [449, 262] width 0 height 5
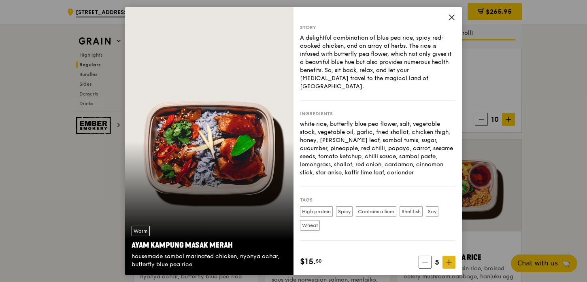
click at [449, 260] on icon at bounding box center [449, 263] width 6 height 6
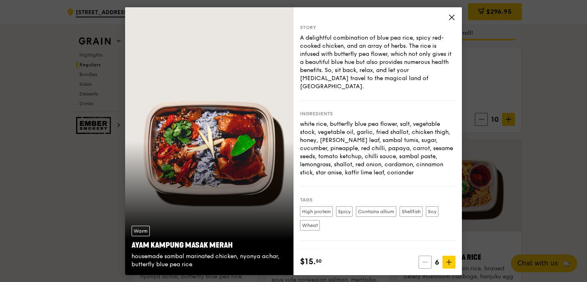
click at [425, 260] on icon at bounding box center [425, 263] width 6 height 6
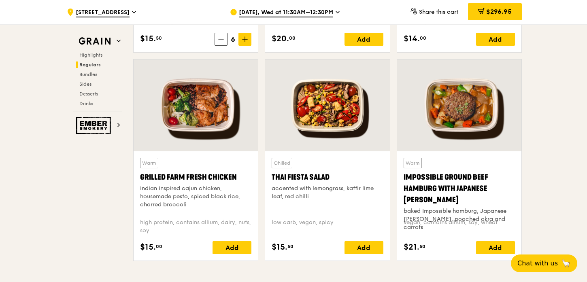
scroll to position [899, 0]
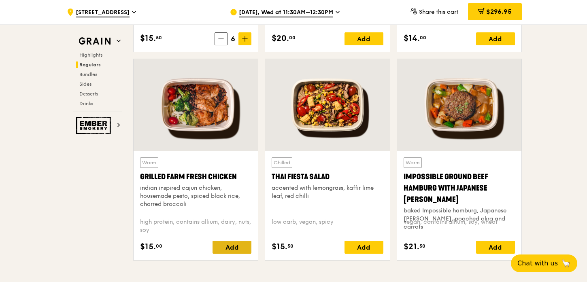
click at [235, 245] on div "Add" at bounding box center [232, 247] width 39 height 13
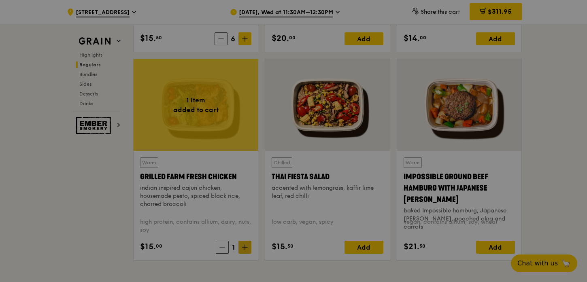
click at [245, 247] on icon at bounding box center [245, 248] width 6 height 6
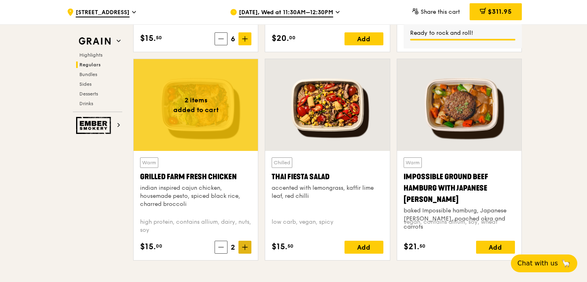
click at [245, 247] on icon at bounding box center [245, 248] width 6 height 6
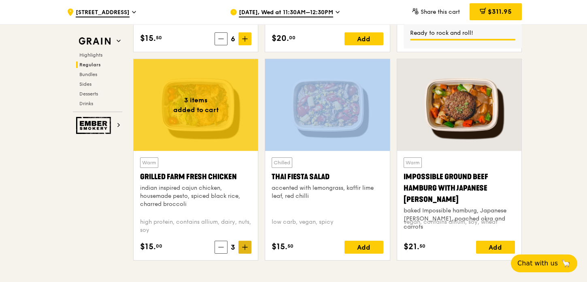
click at [245, 247] on icon at bounding box center [245, 248] width 6 height 6
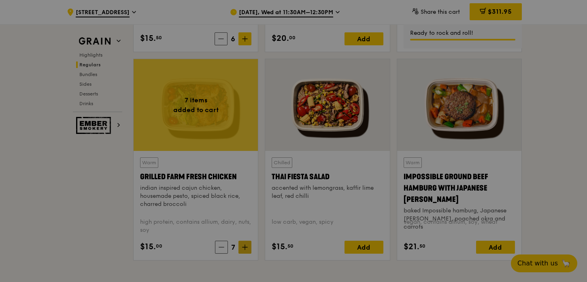
click at [245, 247] on div at bounding box center [293, 141] width 587 height 282
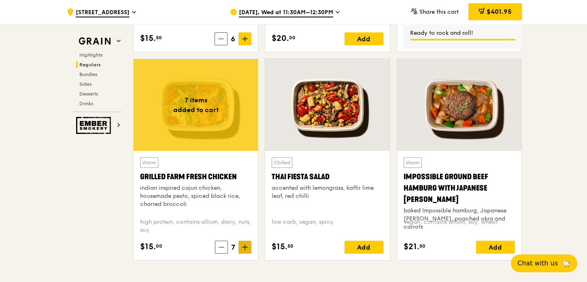
click at [245, 247] on icon at bounding box center [245, 248] width 6 height 6
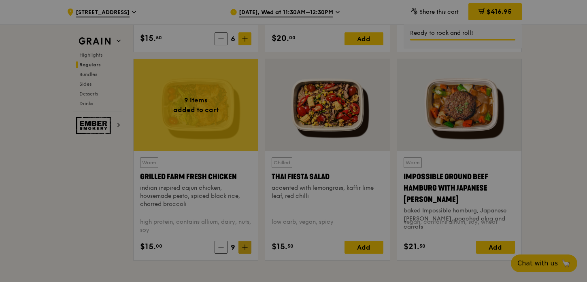
click at [245, 247] on div at bounding box center [293, 141] width 587 height 282
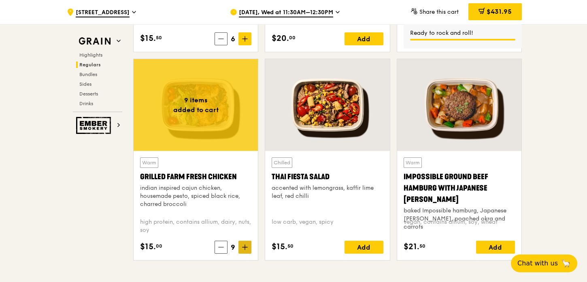
click at [245, 247] on icon at bounding box center [245, 248] width 6 height 6
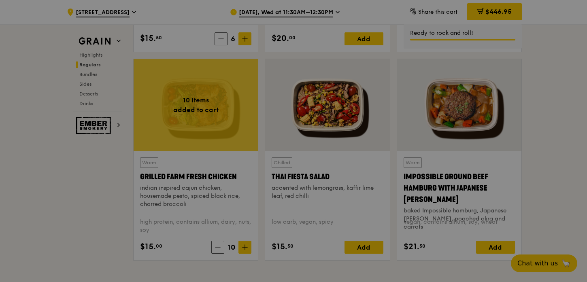
type input "10"
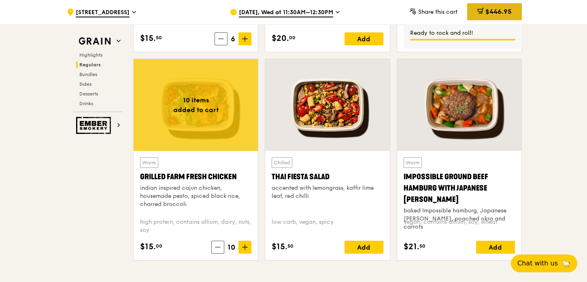
click at [494, 14] on span "$446.95" at bounding box center [498, 12] width 26 height 8
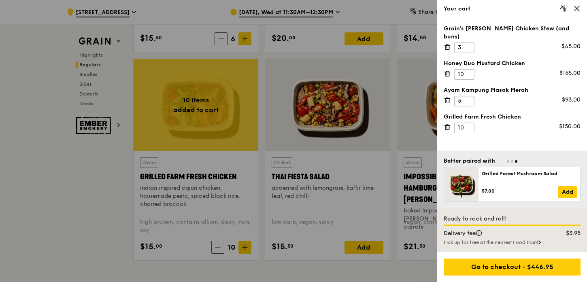
type input "5"
click at [466, 96] on input "5" at bounding box center [464, 101] width 20 height 11
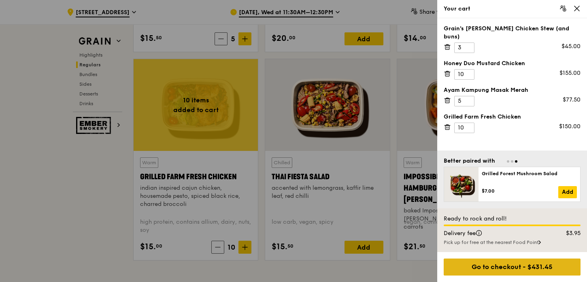
click at [522, 269] on div "Go to checkout - $431.45" at bounding box center [512, 267] width 137 height 17
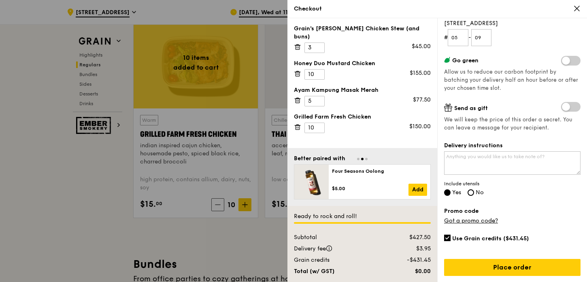
scroll to position [948, 0]
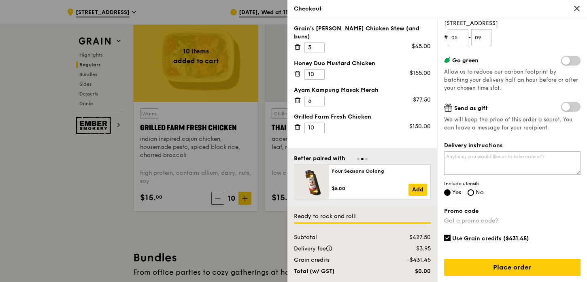
click at [484, 218] on link "Got a promo code?" at bounding box center [471, 220] width 54 height 7
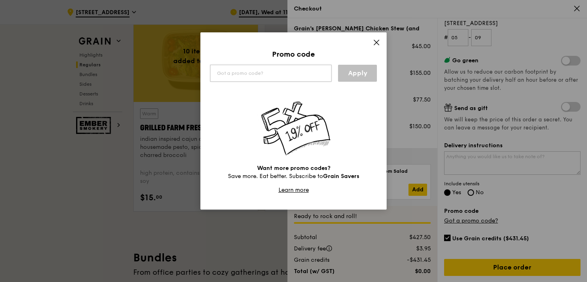
click at [309, 77] on input "text" at bounding box center [270, 73] width 121 height 17
type input "WELCOMEFEAST"
click at [364, 76] on link "Apply" at bounding box center [357, 73] width 39 height 17
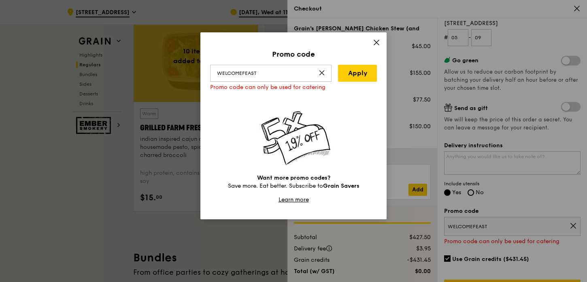
click at [374, 39] on icon at bounding box center [376, 42] width 7 height 7
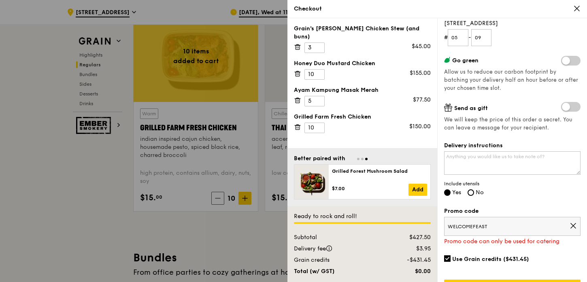
click at [575, 223] on icon at bounding box center [573, 225] width 7 height 7
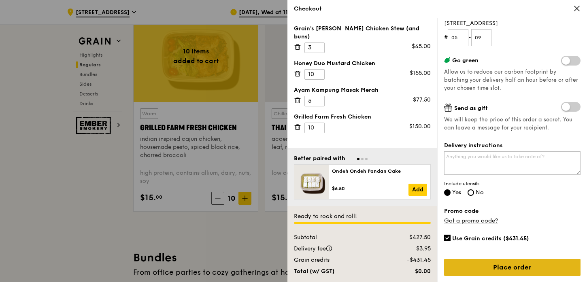
click at [539, 266] on link "Place order" at bounding box center [512, 267] width 136 height 17
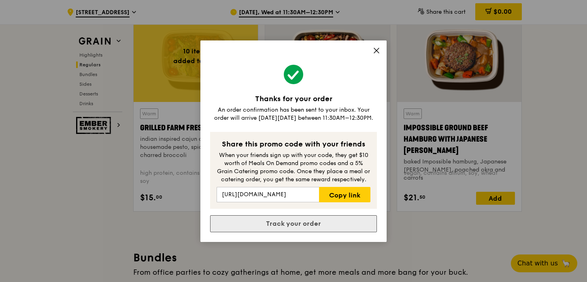
click at [313, 226] on link "Track your order" at bounding box center [293, 223] width 167 height 17
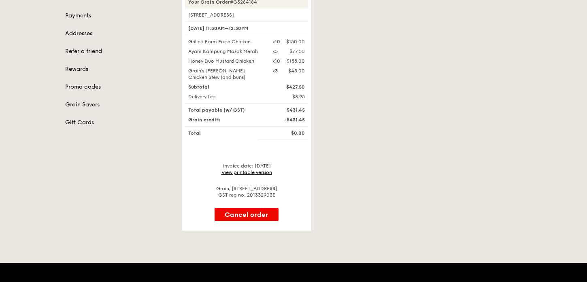
scroll to position [117, 0]
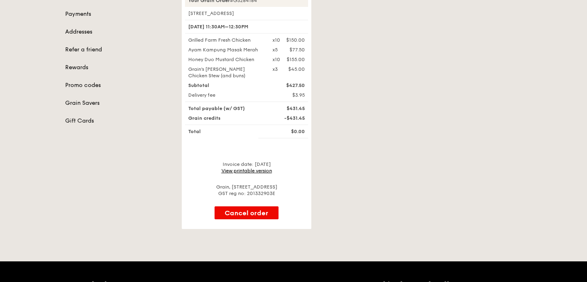
click at [250, 168] on link "View printable version" at bounding box center [246, 171] width 51 height 6
